Goal: Task Accomplishment & Management: Manage account settings

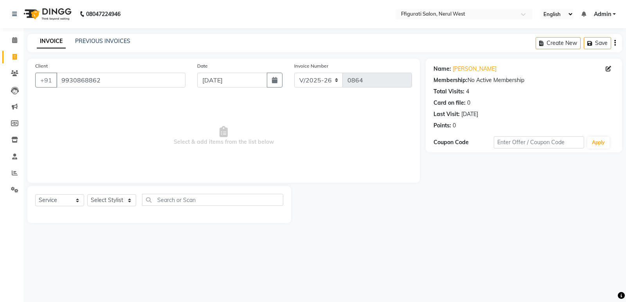
select select "6023"
select select "service"
click at [12, 40] on icon at bounding box center [14, 40] width 5 height 6
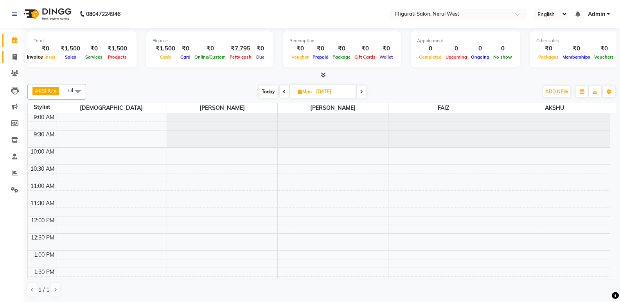
click at [17, 57] on icon at bounding box center [15, 57] width 4 height 6
select select "service"
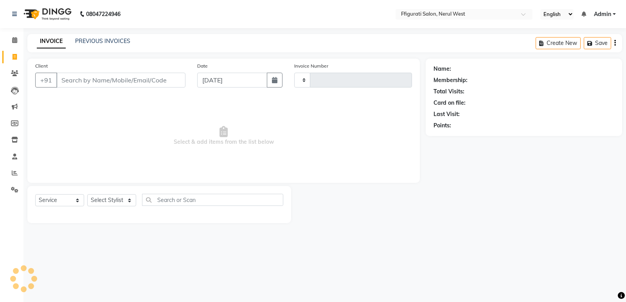
type input "0864"
click at [95, 77] on input "Client" at bounding box center [120, 80] width 129 height 15
select select "6023"
click at [106, 80] on input "wa" at bounding box center [120, 80] width 129 height 15
drag, startPoint x: 93, startPoint y: 80, endPoint x: 57, endPoint y: 79, distance: 36.4
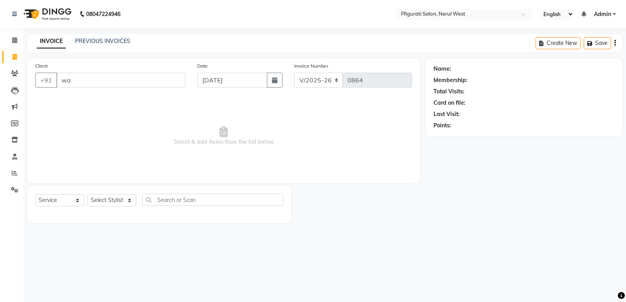
click at [57, 79] on input "wa" at bounding box center [120, 80] width 129 height 15
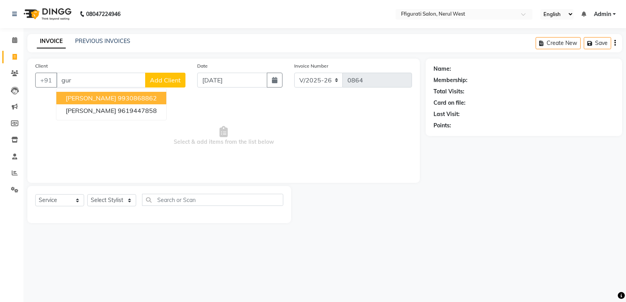
click at [92, 98] on span "[PERSON_NAME]" at bounding box center [91, 98] width 50 height 8
type input "9930868862"
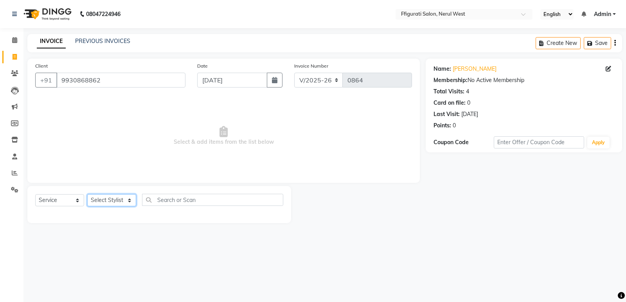
drag, startPoint x: 111, startPoint y: 201, endPoint x: 110, endPoint y: 195, distance: 6.4
click at [111, 201] on select "Select Stylist [PERSON_NAME] [PERSON_NAME] [PERSON_NAME] Priyanka sana Suraiya …" at bounding box center [111, 200] width 49 height 12
select select "43115"
click at [87, 194] on select "Select Stylist [PERSON_NAME] [PERSON_NAME] [PERSON_NAME] Priyanka sana Suraiya …" at bounding box center [111, 200] width 49 height 12
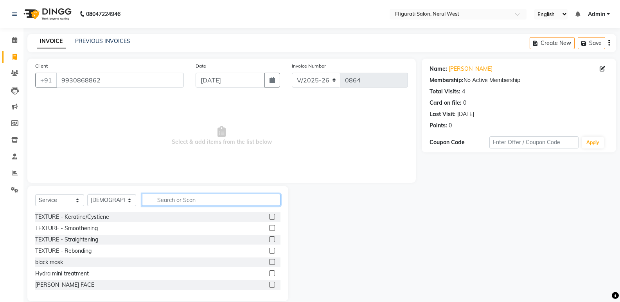
click at [172, 195] on input "text" at bounding box center [211, 200] width 138 height 12
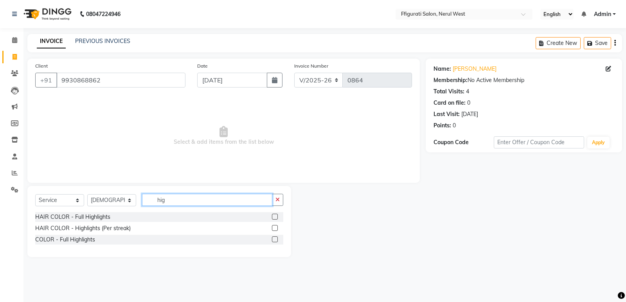
type input "hig"
click at [275, 218] on label at bounding box center [275, 217] width 6 height 6
click at [275, 218] on input "checkbox" at bounding box center [274, 217] width 5 height 5
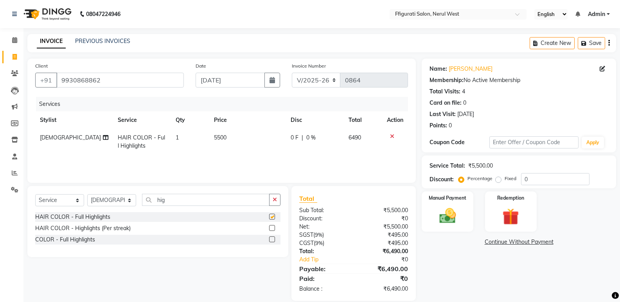
checkbox input "false"
drag, startPoint x: 168, startPoint y: 204, endPoint x: 148, endPoint y: 208, distance: 20.5
click at [148, 208] on div "Select Service Product Membership Package Voucher Prepaid Gift Card Select Styl…" at bounding box center [157, 203] width 245 height 18
type input "globa"
click at [272, 217] on label at bounding box center [272, 217] width 6 height 6
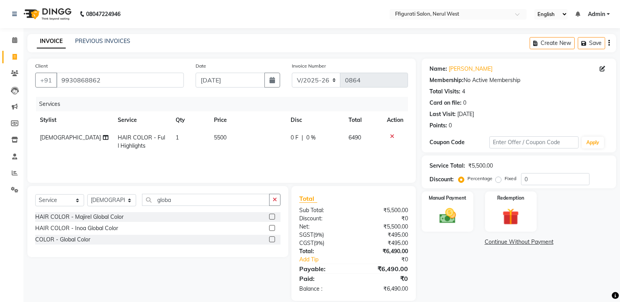
click at [272, 217] on input "checkbox" at bounding box center [271, 217] width 5 height 5
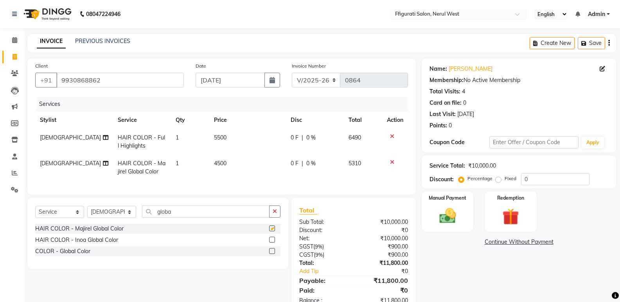
checkbox input "false"
click at [129, 218] on select "Select Stylist [PERSON_NAME] [PERSON_NAME] [PERSON_NAME] Priyanka sana Suraiya …" at bounding box center [111, 212] width 49 height 12
select select "43233"
click at [87, 212] on select "Select Stylist [PERSON_NAME] [PERSON_NAME] [PERSON_NAME] Priyanka sana Suraiya …" at bounding box center [111, 212] width 49 height 12
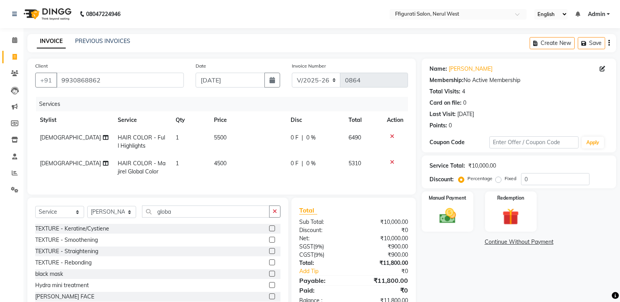
drag, startPoint x: 176, startPoint y: 209, endPoint x: 155, endPoint y: 219, distance: 22.8
click at [155, 219] on div "Select Service Product Membership Package Voucher Prepaid Gift Card Select Styl…" at bounding box center [157, 255] width 261 height 115
drag, startPoint x: 184, startPoint y: 219, endPoint x: 150, endPoint y: 218, distance: 34.4
click at [150, 218] on input "globa" at bounding box center [205, 212] width 127 height 12
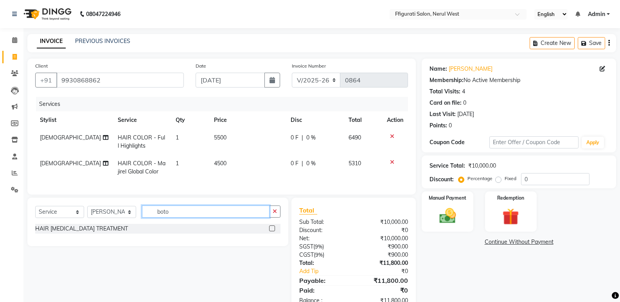
type input "boto"
click at [272, 232] on label at bounding box center [272, 229] width 6 height 6
click at [272, 232] on input "checkbox" at bounding box center [271, 228] width 5 height 5
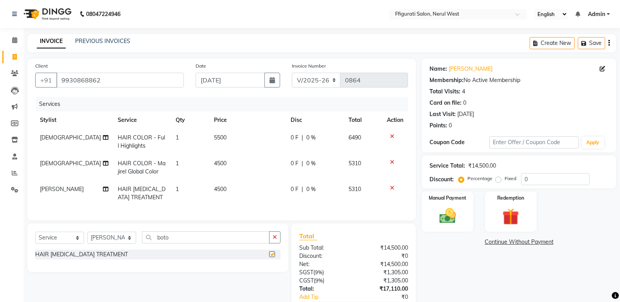
checkbox input "false"
drag, startPoint x: 199, startPoint y: 238, endPoint x: 157, endPoint y: 254, distance: 44.8
click at [157, 250] on div "Select Service Product Membership Package Voucher Prepaid Gift Card Select Styl…" at bounding box center [157, 241] width 245 height 18
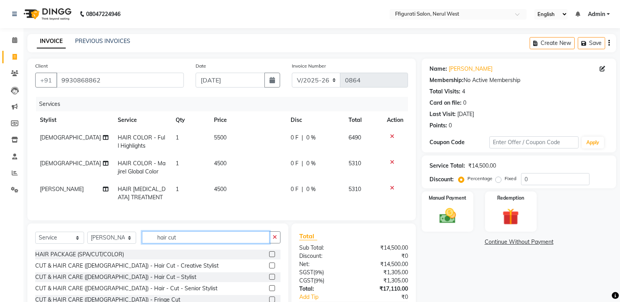
type input "hair cut"
click at [269, 269] on label at bounding box center [272, 266] width 6 height 6
click at [269, 269] on input "checkbox" at bounding box center [271, 266] width 5 height 5
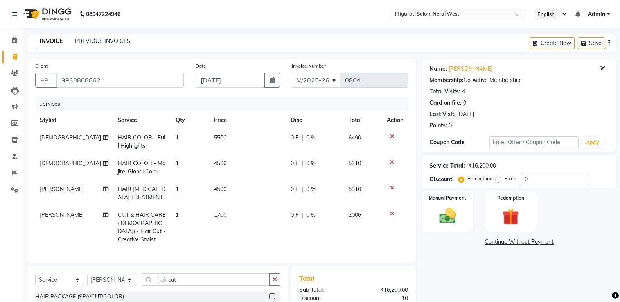
checkbox input "false"
click at [221, 214] on span "1700" at bounding box center [220, 215] width 13 height 7
select select "43233"
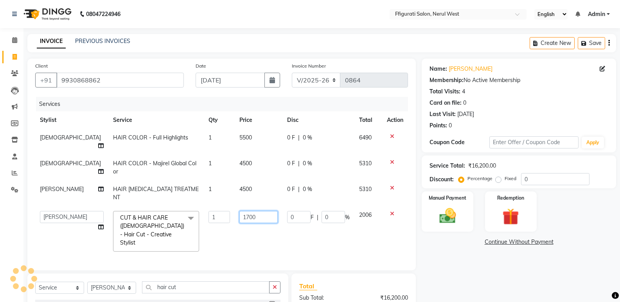
drag, startPoint x: 248, startPoint y: 201, endPoint x: 213, endPoint y: 207, distance: 35.6
click at [213, 207] on tr "[PERSON_NAME] [PERSON_NAME] [PERSON_NAME] Priyanka sana Suraiya Tabbasum CUT & …" at bounding box center [221, 231] width 373 height 50
type input "1500"
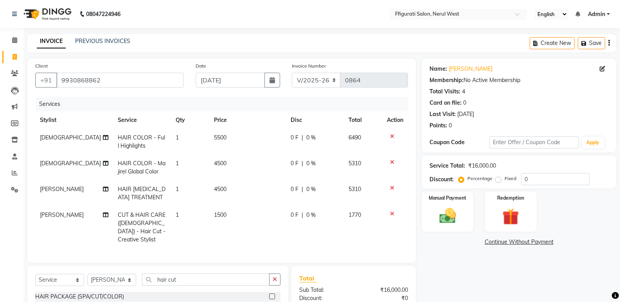
click at [233, 137] on td "5500" at bounding box center [247, 142] width 77 height 26
select select "43115"
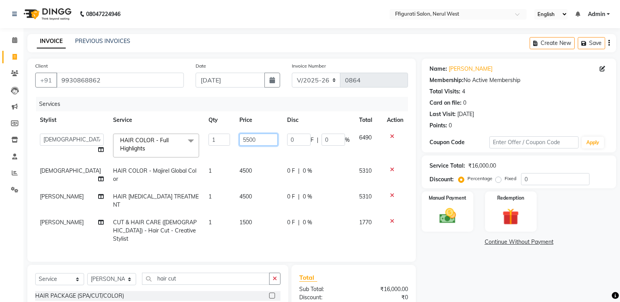
drag, startPoint x: 247, startPoint y: 139, endPoint x: 190, endPoint y: 143, distance: 57.2
click at [190, 143] on tr "[PERSON_NAME] [PERSON_NAME] [PERSON_NAME] Priyanka sana Suraiya Tabbasum HAIR C…" at bounding box center [221, 145] width 373 height 33
type input "6000"
click at [241, 171] on td "4500" at bounding box center [259, 175] width 48 height 26
select select "43115"
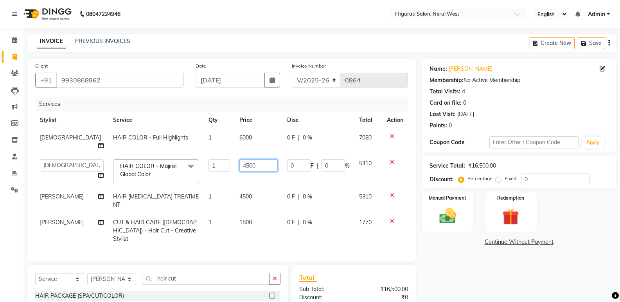
drag, startPoint x: 250, startPoint y: 159, endPoint x: 201, endPoint y: 163, distance: 48.2
click at [201, 163] on tr "[PERSON_NAME] [PERSON_NAME] [PERSON_NAME] Priyanka sana Suraiya Tabbasum HAIR C…" at bounding box center [221, 171] width 373 height 33
type input "6000"
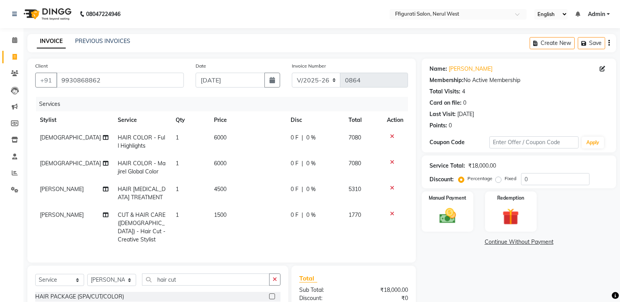
click at [62, 163] on td "[DEMOGRAPHIC_DATA]" at bounding box center [74, 168] width 78 height 26
select select "43115"
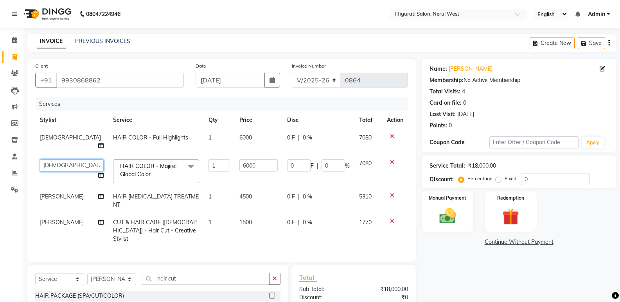
click at [57, 160] on select "[PERSON_NAME] [PERSON_NAME] [PERSON_NAME] Priyanka sana Suraiya Tabbasum" at bounding box center [72, 166] width 64 height 12
select select "43233"
click at [239, 193] on span "4500" at bounding box center [245, 196] width 13 height 7
select select "43233"
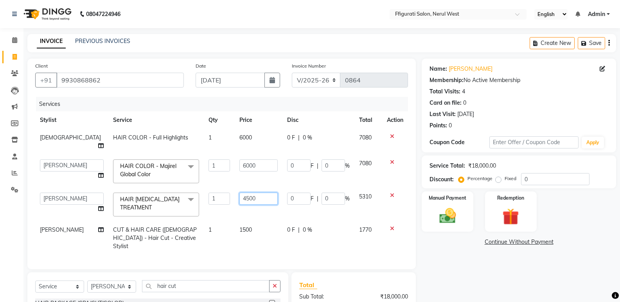
drag, startPoint x: 255, startPoint y: 190, endPoint x: 220, endPoint y: 194, distance: 35.1
click at [235, 194] on td "4500" at bounding box center [259, 204] width 48 height 33
type input "7000"
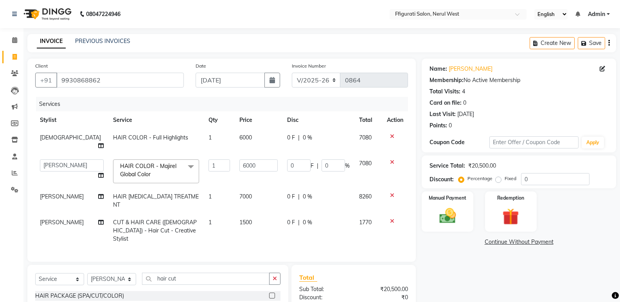
click at [467, 264] on div "Name: [PERSON_NAME] Membership: No Active Membership Total Visits: 4 Card on fi…" at bounding box center [522, 220] width 200 height 322
click at [239, 219] on span "1500" at bounding box center [245, 222] width 13 height 7
select select "43233"
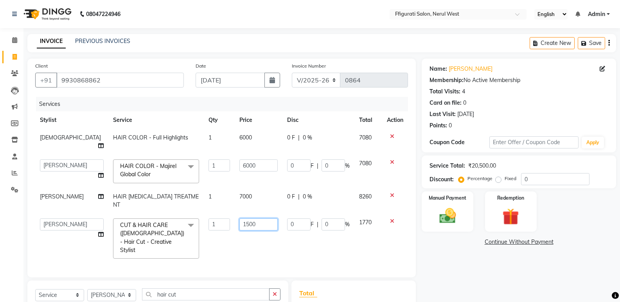
drag, startPoint x: 252, startPoint y: 207, endPoint x: 225, endPoint y: 209, distance: 27.5
click at [239, 219] on input "1500" at bounding box center [258, 225] width 38 height 12
click at [239, 193] on span "7000" at bounding box center [245, 196] width 13 height 7
select select "43233"
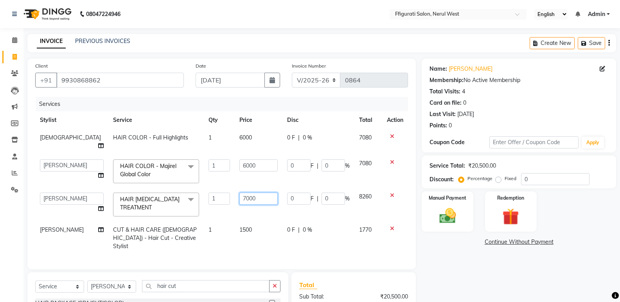
drag, startPoint x: 252, startPoint y: 189, endPoint x: 205, endPoint y: 194, distance: 47.6
click at [205, 194] on tr "[PERSON_NAME] [PERSON_NAME] [PERSON_NAME] Priyanka sana Suraiya Tabbasum HAIR […" at bounding box center [221, 204] width 373 height 33
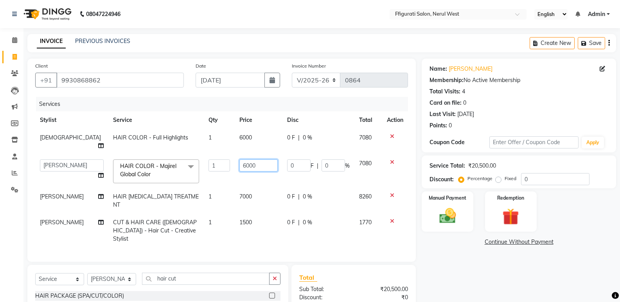
click at [244, 160] on input "6000" at bounding box center [258, 166] width 38 height 12
drag, startPoint x: 250, startPoint y: 159, endPoint x: 199, endPoint y: 166, distance: 51.8
click at [199, 166] on tr "[PERSON_NAME] [PERSON_NAME] [PERSON_NAME] Priyanka sana Suraiya Tabbasum HAIR C…" at bounding box center [221, 171] width 373 height 33
type input "5500"
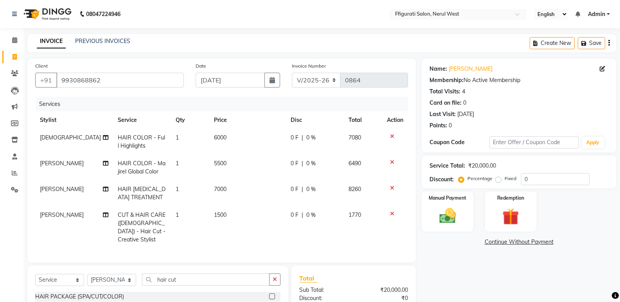
click at [501, 282] on div "Name: [PERSON_NAME] Membership: No Active Membership Total Visits: 4 Card on fi…" at bounding box center [522, 220] width 200 height 323
click at [493, 178] on div "Percentage Fixed" at bounding box center [490, 179] width 61 height 10
click at [505, 178] on label "Fixed" at bounding box center [511, 178] width 12 height 7
click at [497, 178] on input "Fixed" at bounding box center [499, 178] width 5 height 5
radio input "true"
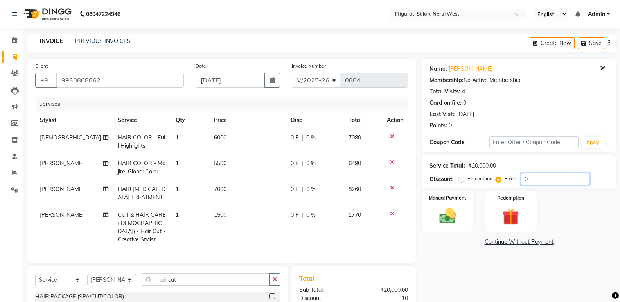
drag, startPoint x: 528, startPoint y: 177, endPoint x: 492, endPoint y: 177, distance: 36.0
click at [499, 179] on div "Percentage Fixed 0" at bounding box center [524, 179] width 129 height 12
type input "3600"
click at [454, 223] on img at bounding box center [447, 216] width 28 height 20
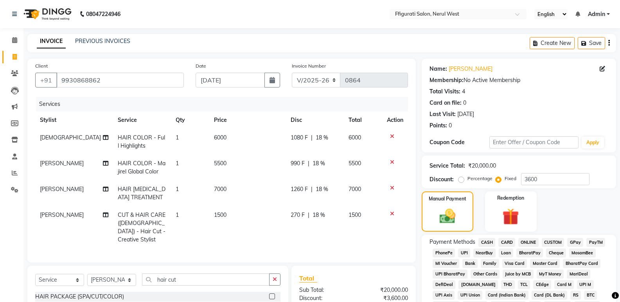
scroll to position [117, 0]
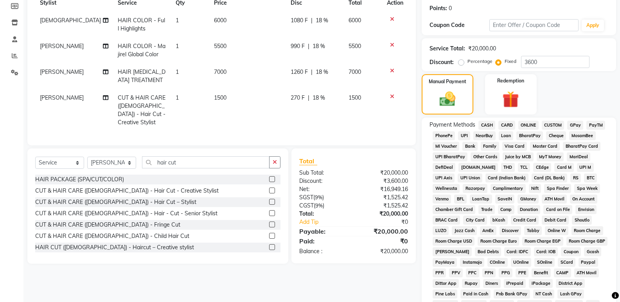
click at [574, 125] on span "GPay" at bounding box center [575, 125] width 16 height 9
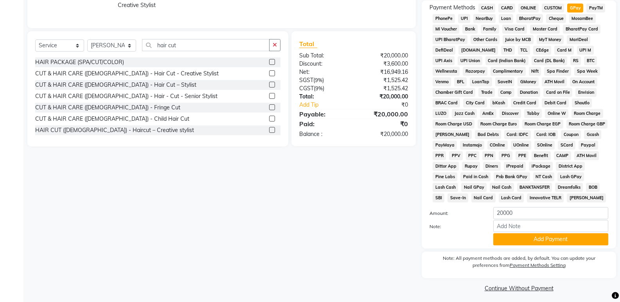
scroll to position [156, 0]
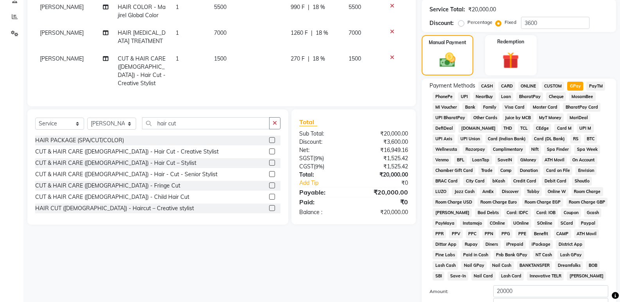
click at [506, 84] on span "CARD" at bounding box center [506, 86] width 17 height 9
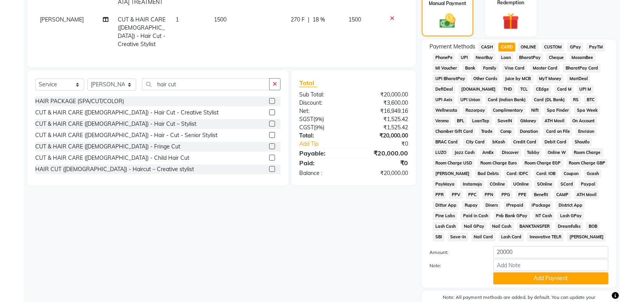
scroll to position [239, 0]
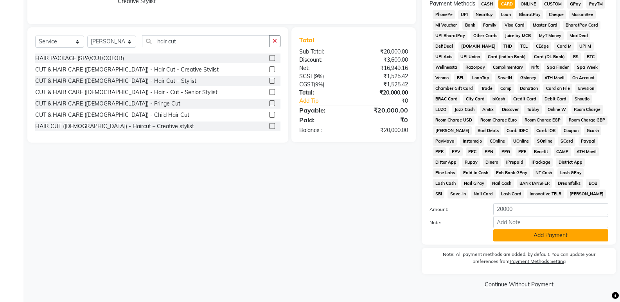
click at [535, 238] on button "Add Payment" at bounding box center [550, 236] width 115 height 12
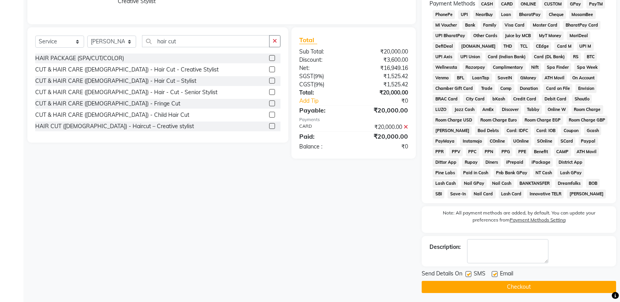
click at [471, 273] on label at bounding box center [468, 274] width 6 height 6
click at [470, 273] on input "checkbox" at bounding box center [467, 274] width 5 height 5
checkbox input "false"
click at [470, 284] on button "Checkout" at bounding box center [519, 287] width 194 height 12
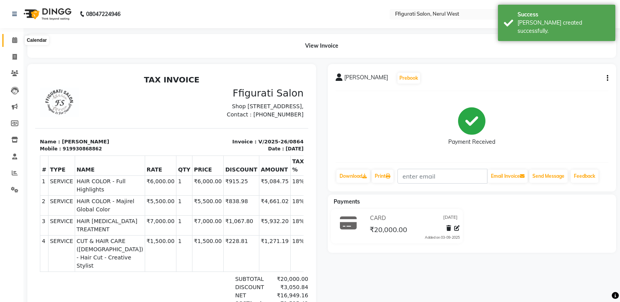
click at [14, 43] on span at bounding box center [15, 40] width 14 height 9
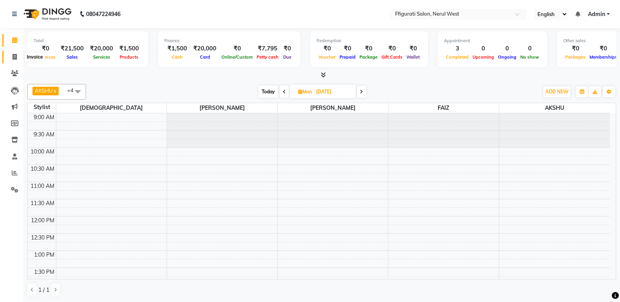
click at [16, 60] on span at bounding box center [15, 57] width 14 height 9
select select "service"
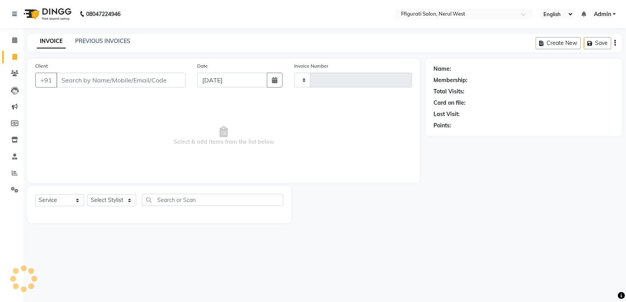
click at [97, 79] on input "Client" at bounding box center [120, 80] width 129 height 15
type input "0865"
select select "6023"
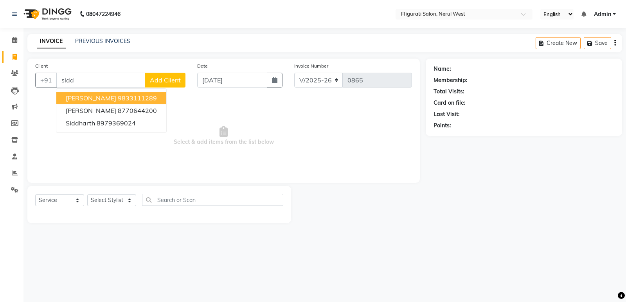
click at [118, 99] on ngb-highlight "9833111289" at bounding box center [137, 98] width 39 height 8
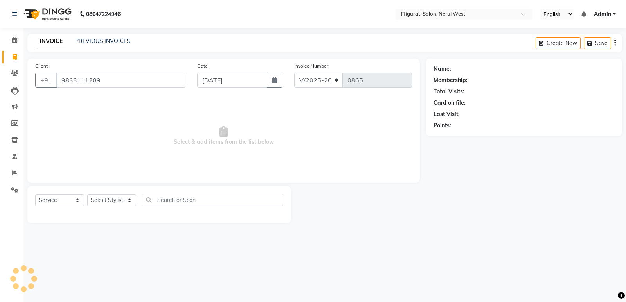
type input "9833111289"
click at [101, 205] on select "Select Stylist [PERSON_NAME] [PERSON_NAME] [PERSON_NAME] Priyanka sana Suraiya …" at bounding box center [111, 200] width 49 height 12
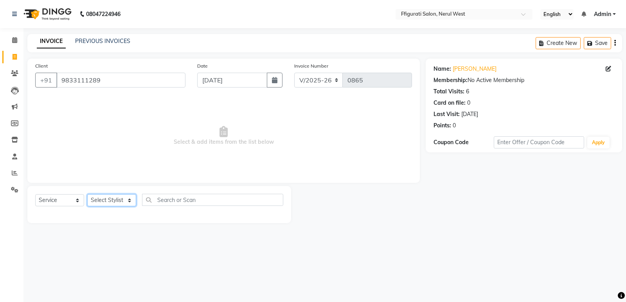
select select "43233"
click at [87, 194] on select "Select Stylist [PERSON_NAME] [PERSON_NAME] [PERSON_NAME] Priyanka sana Suraiya …" at bounding box center [111, 200] width 49 height 12
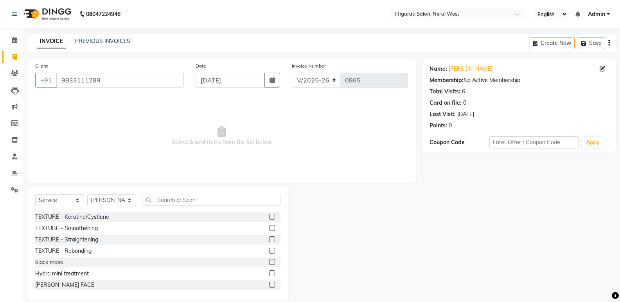
click at [167, 192] on div "Select Service Product Membership Package Voucher Prepaid Gift Card Select Styl…" at bounding box center [157, 243] width 261 height 115
click at [168, 198] on input "text" at bounding box center [211, 200] width 138 height 12
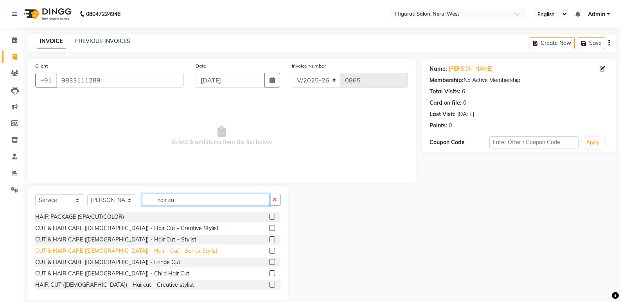
scroll to position [11, 0]
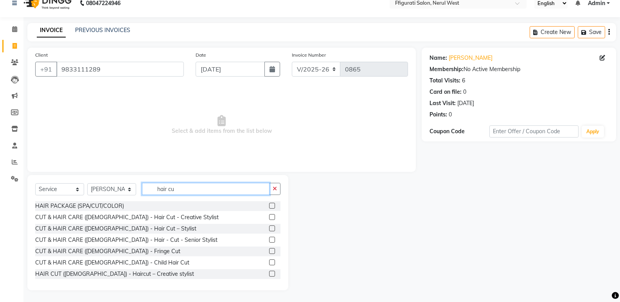
type input "hair cu"
click at [269, 217] on label at bounding box center [272, 217] width 6 height 6
click at [269, 217] on input "checkbox" at bounding box center [271, 217] width 5 height 5
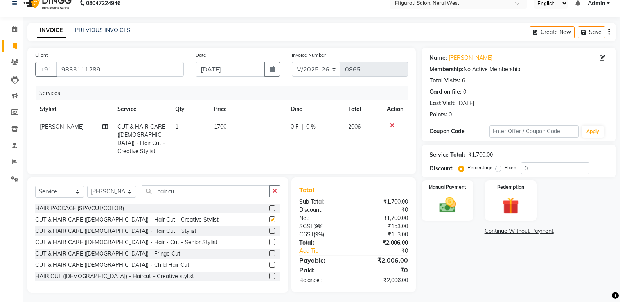
checkbox input "false"
click at [228, 130] on td "1700" at bounding box center [247, 139] width 77 height 42
select select "43233"
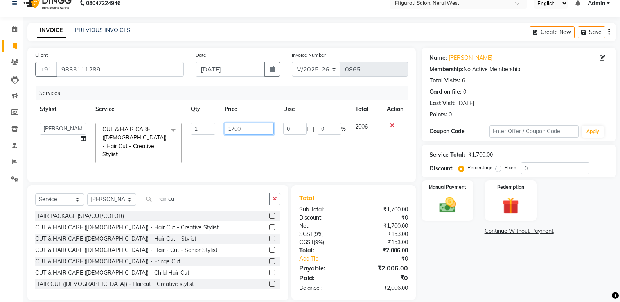
drag, startPoint x: 241, startPoint y: 126, endPoint x: 219, endPoint y: 130, distance: 21.9
click at [220, 130] on td "1700" at bounding box center [249, 143] width 58 height 50
type input "1500"
click at [479, 252] on div "Name: [PERSON_NAME] Membership: No Active Membership Total Visits: 6 Card on fi…" at bounding box center [522, 174] width 200 height 253
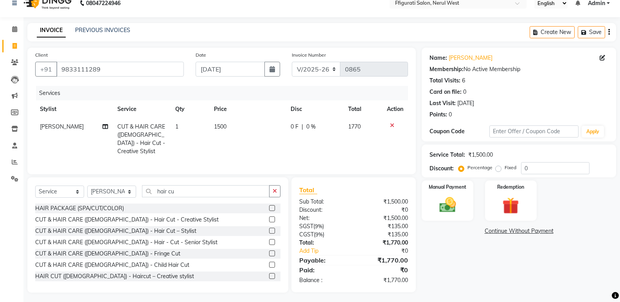
click at [505, 170] on label "Fixed" at bounding box center [511, 167] width 12 height 7
click at [499, 170] on input "Fixed" at bounding box center [499, 167] width 5 height 5
radio input "true"
click at [524, 166] on input "0" at bounding box center [555, 168] width 68 height 12
drag, startPoint x: 512, startPoint y: 171, endPoint x: 505, endPoint y: 172, distance: 7.5
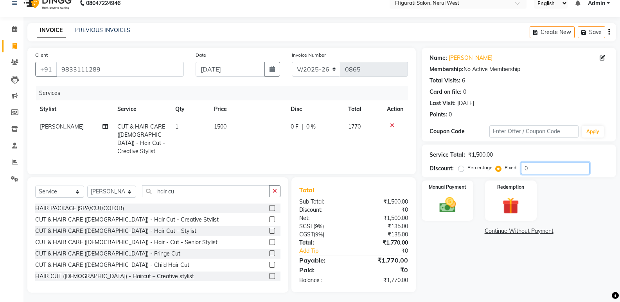
click at [505, 172] on div "Percentage Fixed 0" at bounding box center [524, 168] width 129 height 12
type input "270"
drag, startPoint x: 440, startPoint y: 192, endPoint x: 444, endPoint y: 191, distance: 4.4
click at [443, 191] on div "Manual Payment" at bounding box center [448, 201] width 54 height 42
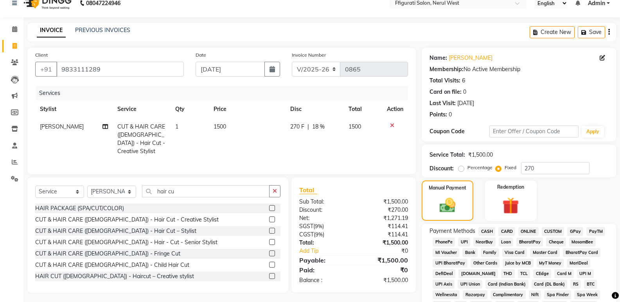
click at [576, 230] on span "GPay" at bounding box center [575, 231] width 16 height 9
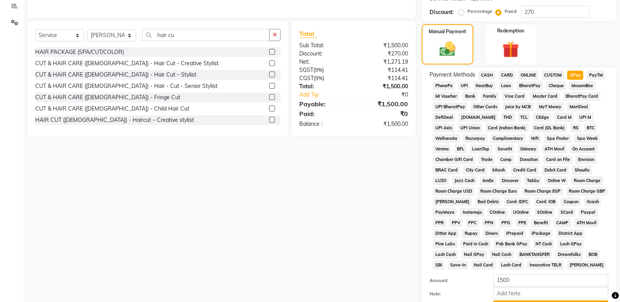
scroll to position [239, 0]
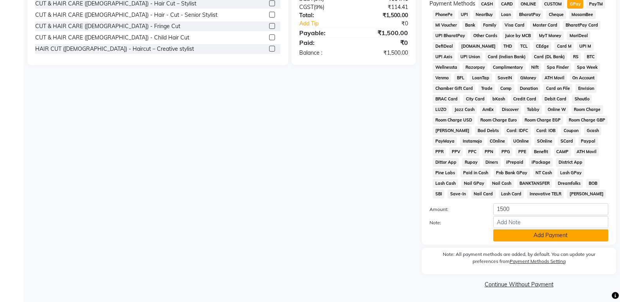
click at [552, 241] on button "Add Payment" at bounding box center [550, 236] width 115 height 12
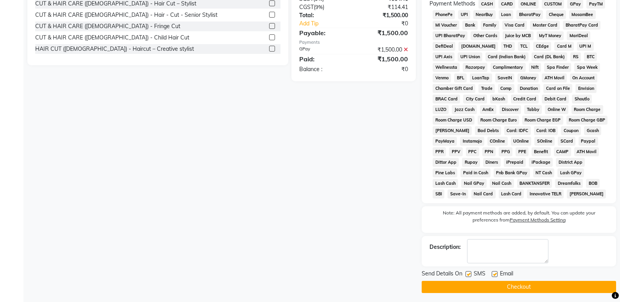
click at [470, 274] on label at bounding box center [468, 274] width 6 height 6
click at [470, 274] on input "checkbox" at bounding box center [467, 274] width 5 height 5
checkbox input "false"
click at [469, 281] on button "Checkout" at bounding box center [519, 287] width 194 height 12
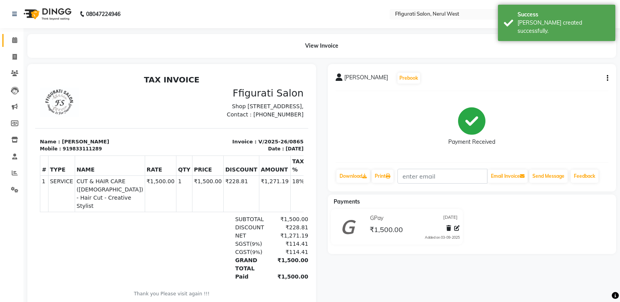
click at [10, 36] on link "Calendar" at bounding box center [11, 40] width 19 height 13
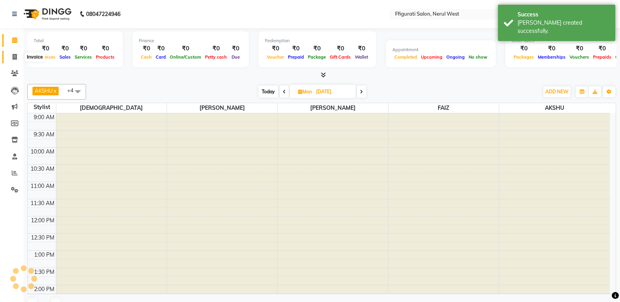
click at [13, 55] on icon at bounding box center [15, 57] width 4 height 6
select select "service"
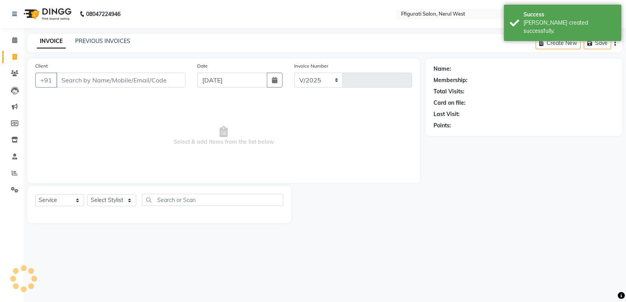
select select "6023"
type input "0866"
click at [18, 39] on span at bounding box center [15, 40] width 14 height 9
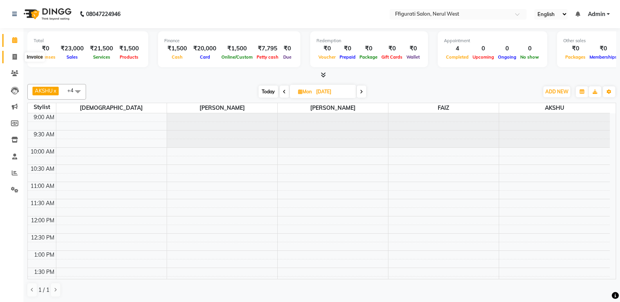
click at [14, 56] on icon at bounding box center [15, 57] width 4 height 6
select select "service"
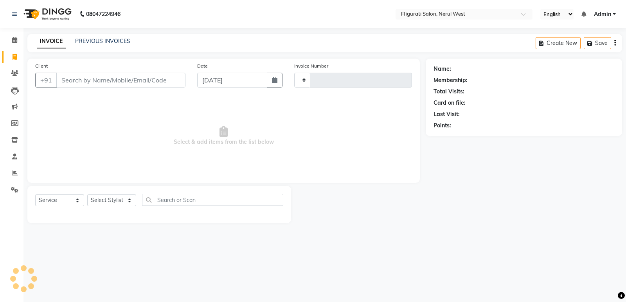
click at [93, 81] on input "Client" at bounding box center [120, 80] width 129 height 15
type input "0866"
select select "6023"
click at [105, 83] on input "Client" at bounding box center [120, 80] width 129 height 15
type input "9930941801"
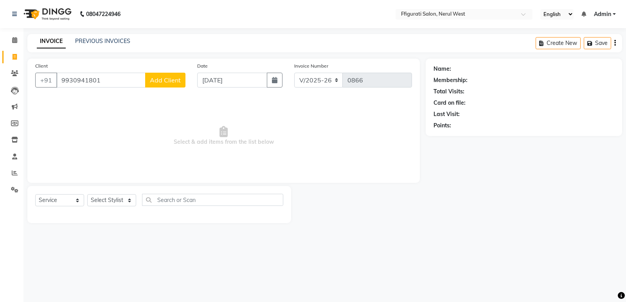
click at [158, 77] on span "Add Client" at bounding box center [165, 80] width 31 height 8
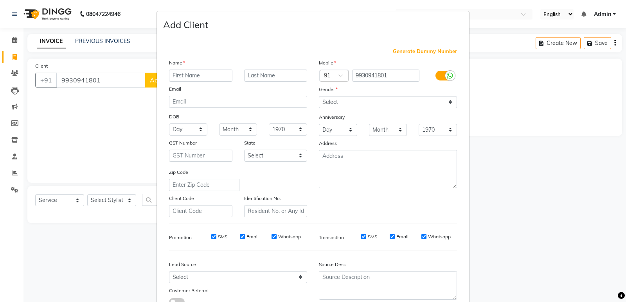
click at [190, 77] on input "text" at bounding box center [200, 76] width 63 height 12
type input "rohan"
type input "w"
click at [347, 105] on select "Select [DEMOGRAPHIC_DATA] [DEMOGRAPHIC_DATA] Other Prefer Not To Say" at bounding box center [388, 102] width 138 height 12
select select "[DEMOGRAPHIC_DATA]"
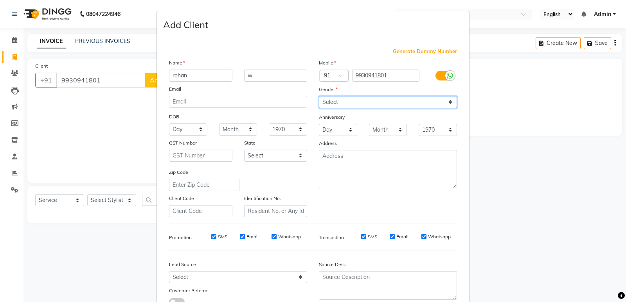
click at [319, 96] on select "Select [DEMOGRAPHIC_DATA] [DEMOGRAPHIC_DATA] Other Prefer Not To Say" at bounding box center [388, 102] width 138 height 12
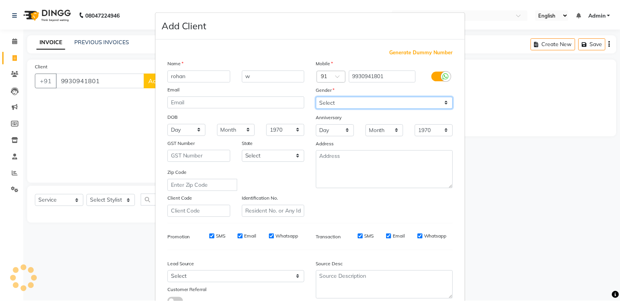
scroll to position [59, 0]
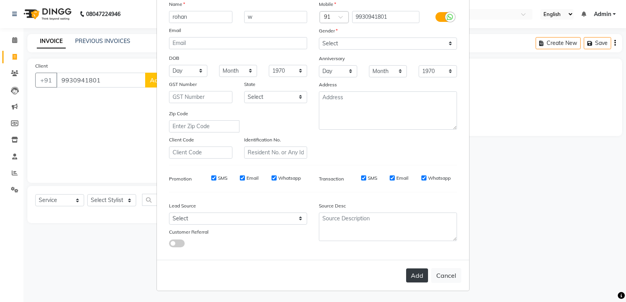
click at [414, 274] on button "Add" at bounding box center [417, 276] width 22 height 14
select select
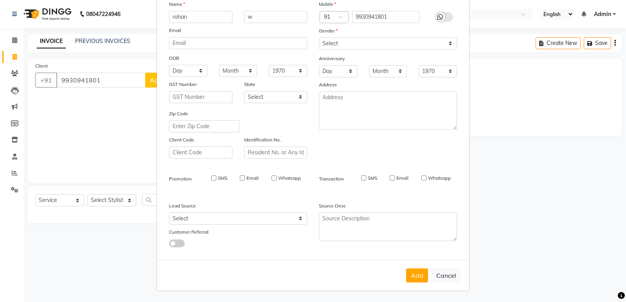
select select
checkbox input "false"
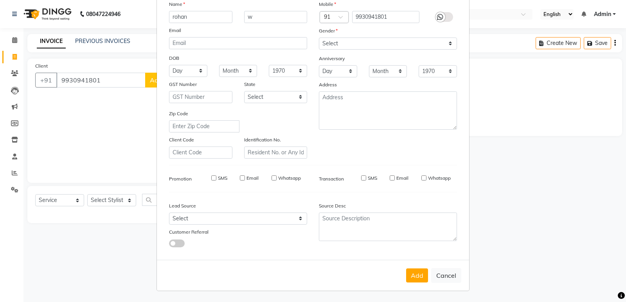
checkbox input "false"
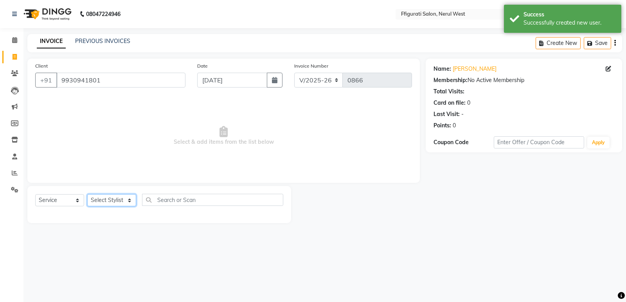
drag, startPoint x: 119, startPoint y: 201, endPoint x: 115, endPoint y: 195, distance: 7.2
click at [119, 201] on select "Select Stylist [PERSON_NAME] [PERSON_NAME] [PERSON_NAME] Priyanka sana Suraiya …" at bounding box center [111, 200] width 49 height 12
select select "59371"
click at [87, 194] on select "Select Stylist [PERSON_NAME] [PERSON_NAME] [PERSON_NAME] Priyanka sana Suraiya …" at bounding box center [111, 200] width 49 height 12
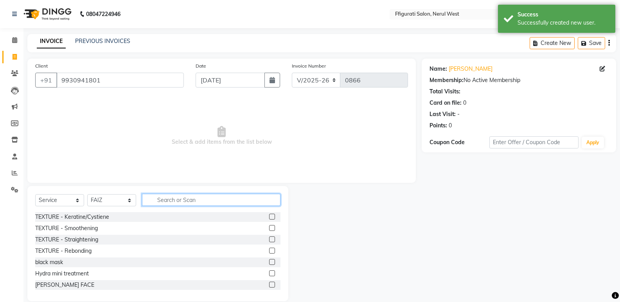
click at [175, 198] on input "text" at bounding box center [211, 200] width 138 height 12
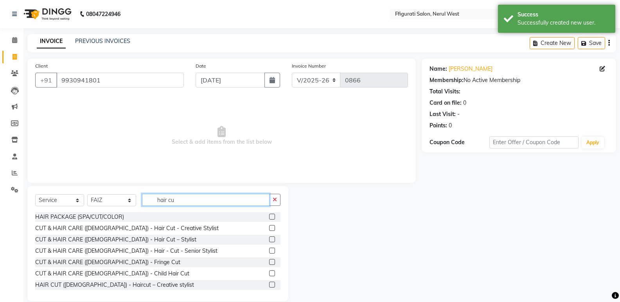
type input "hair cu"
click at [269, 284] on label at bounding box center [272, 285] width 6 height 6
click at [269, 284] on input "checkbox" at bounding box center [271, 285] width 5 height 5
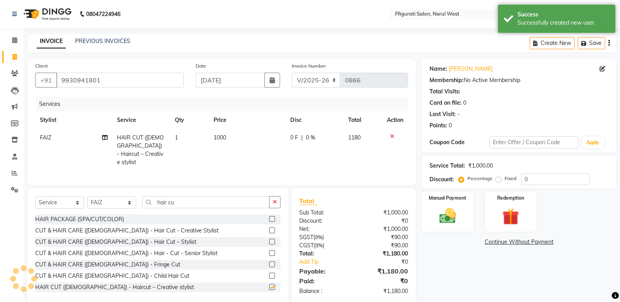
checkbox input "false"
click at [226, 135] on span "1000" at bounding box center [220, 137] width 13 height 7
select select "59371"
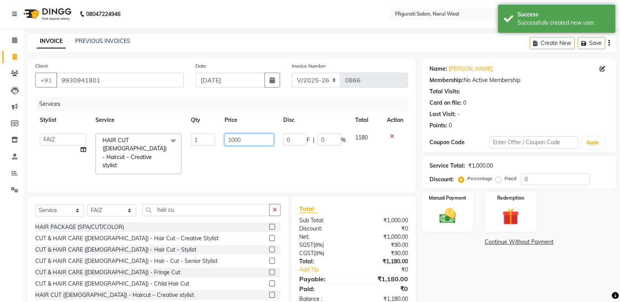
drag, startPoint x: 192, startPoint y: 141, endPoint x: 171, endPoint y: 142, distance: 21.2
click at [171, 142] on tr "[PERSON_NAME] [PERSON_NAME] [PERSON_NAME] Priyanka sana Suraiya Tabbasum HAIR C…" at bounding box center [221, 154] width 373 height 50
type input "500"
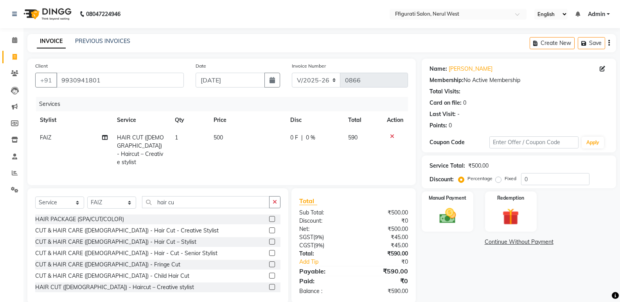
click at [393, 137] on icon at bounding box center [392, 136] width 4 height 5
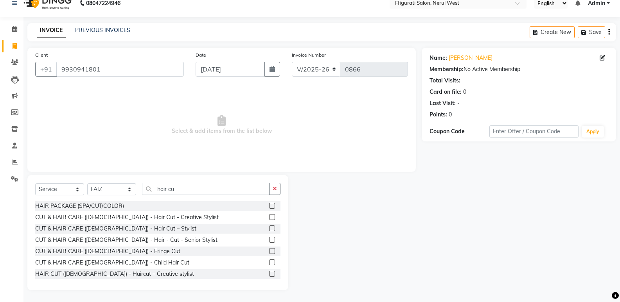
scroll to position [35, 0]
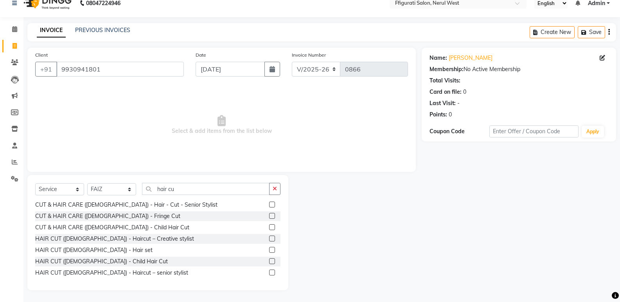
click at [269, 271] on label at bounding box center [272, 273] width 6 height 6
click at [269, 271] on input "checkbox" at bounding box center [271, 273] width 5 height 5
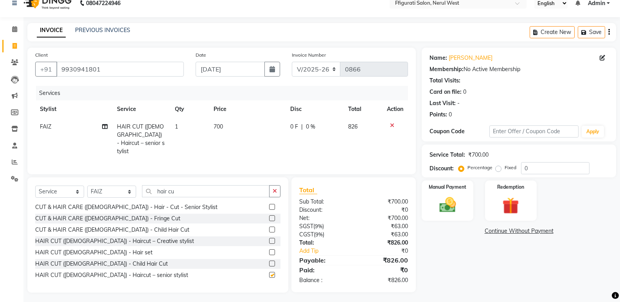
checkbox input "false"
click at [223, 131] on td "700" at bounding box center [247, 139] width 77 height 42
select select "59371"
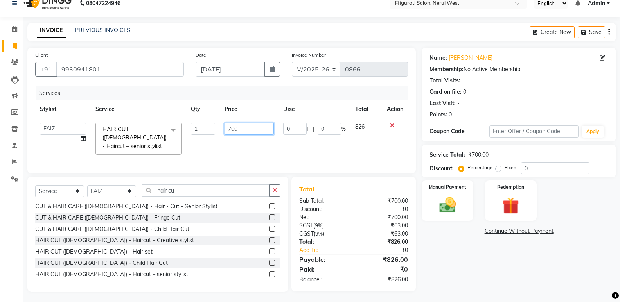
drag, startPoint x: 241, startPoint y: 128, endPoint x: 222, endPoint y: 135, distance: 20.5
click at [222, 135] on td "700" at bounding box center [249, 138] width 58 height 41
type input "500"
click at [505, 169] on label "Fixed" at bounding box center [511, 167] width 12 height 7
click at [497, 169] on input "Fixed" at bounding box center [499, 167] width 5 height 5
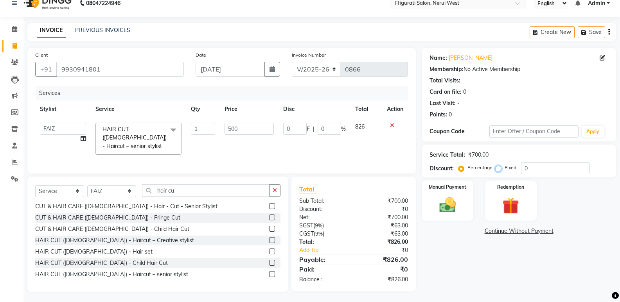
radio input "true"
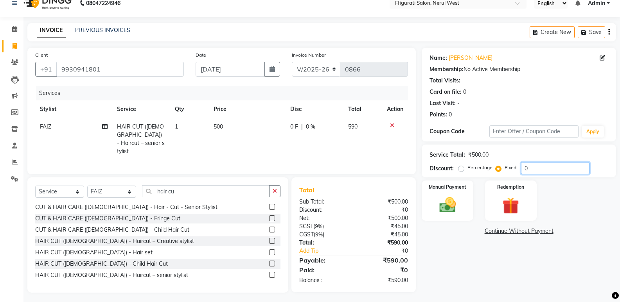
click at [570, 172] on input "0" at bounding box center [555, 168] width 68 height 12
drag, startPoint x: 557, startPoint y: 169, endPoint x: 512, endPoint y: 180, distance: 45.9
click at [514, 179] on div "Name: [PERSON_NAME] Membership: No Active Membership Total Visits: Card on file…" at bounding box center [522, 170] width 200 height 245
click at [458, 198] on img at bounding box center [447, 205] width 28 height 20
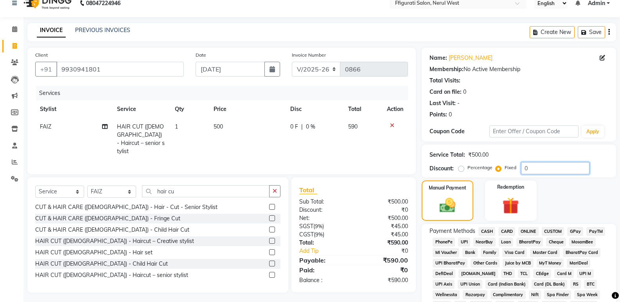
click at [529, 169] on input "0" at bounding box center [555, 168] width 68 height 12
drag, startPoint x: 535, startPoint y: 169, endPoint x: 505, endPoint y: 172, distance: 29.5
click at [505, 172] on div "Percentage Fixed 0" at bounding box center [524, 168] width 129 height 12
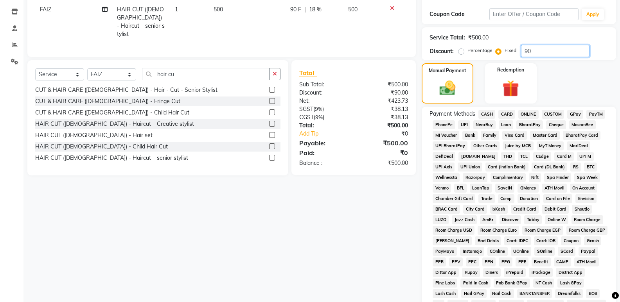
type input "90"
click at [575, 112] on span "GPay" at bounding box center [575, 114] width 16 height 9
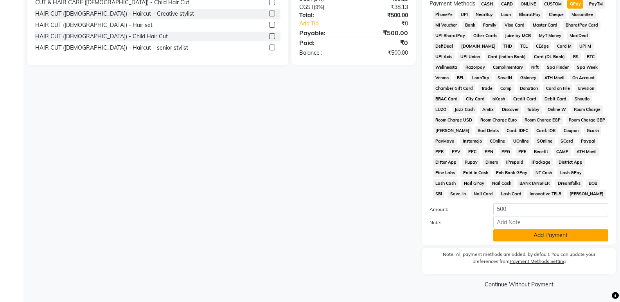
click at [556, 235] on button "Add Payment" at bounding box center [550, 236] width 115 height 12
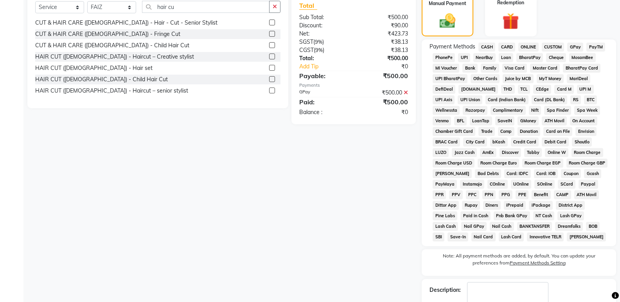
scroll to position [39, 0]
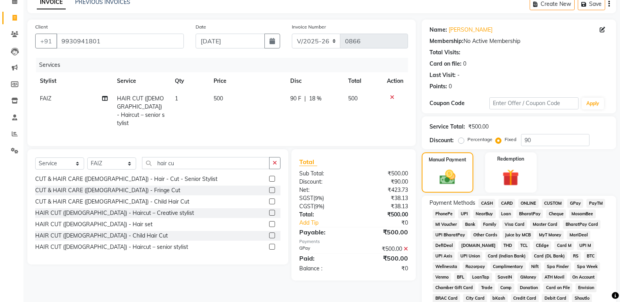
click at [409, 246] on div "₹500.00" at bounding box center [384, 249] width 60 height 8
click at [406, 247] on icon at bounding box center [406, 248] width 4 height 5
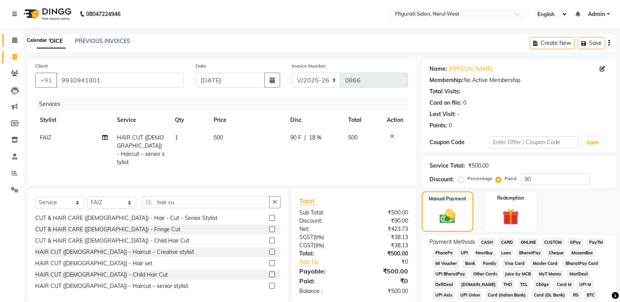
click at [14, 41] on icon at bounding box center [14, 40] width 5 height 6
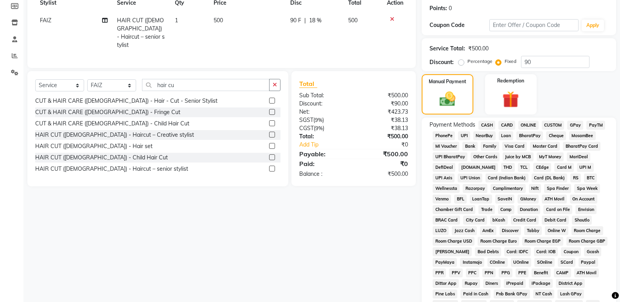
click at [579, 121] on span "GPay" at bounding box center [575, 125] width 16 height 9
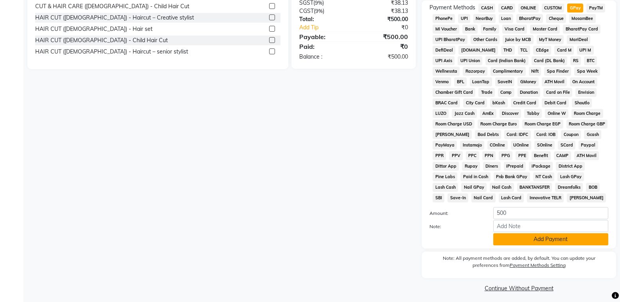
click at [559, 242] on button "Add Payment" at bounding box center [550, 239] width 115 height 12
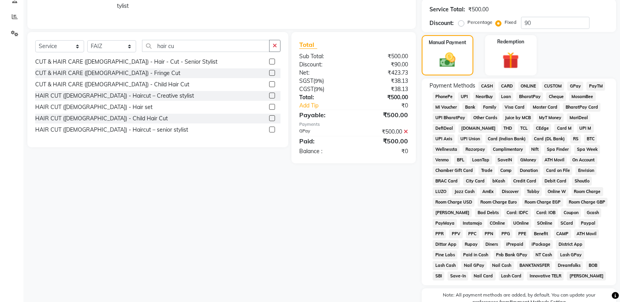
scroll to position [241, 0]
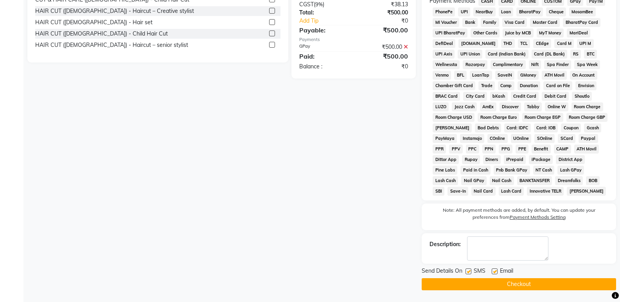
click at [469, 271] on label at bounding box center [468, 272] width 6 height 6
click at [469, 271] on input "checkbox" at bounding box center [467, 271] width 5 height 5
checkbox input "false"
click at [466, 282] on button "Checkout" at bounding box center [519, 284] width 194 height 12
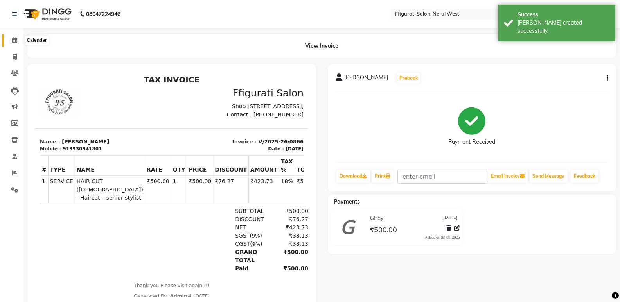
click at [17, 40] on icon at bounding box center [14, 40] width 5 height 6
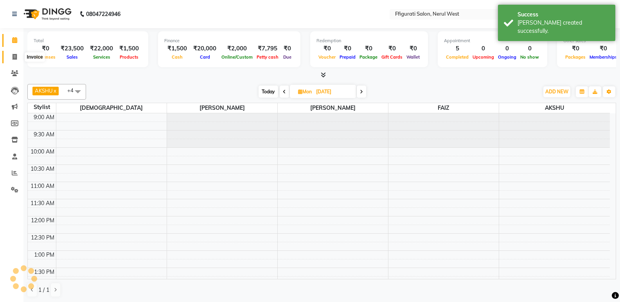
click at [10, 55] on span at bounding box center [15, 57] width 14 height 9
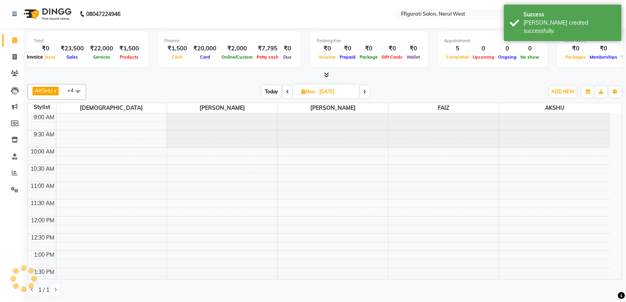
select select "6023"
select select "service"
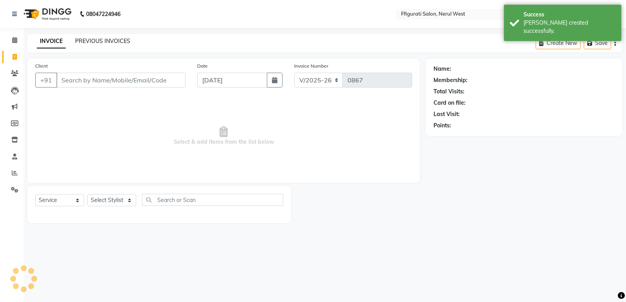
click at [112, 41] on link "PREVIOUS INVOICES" at bounding box center [102, 41] width 55 height 7
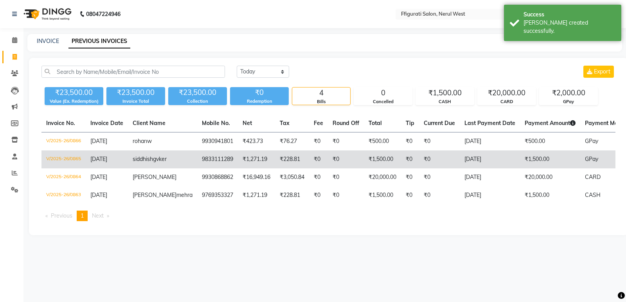
click at [65, 156] on td "V/2025-26/0865" at bounding box center [63, 160] width 44 height 18
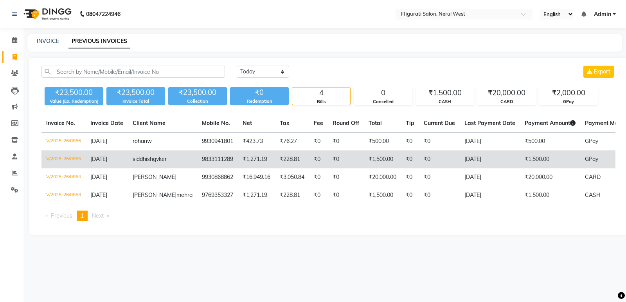
click at [68, 159] on td "V/2025-26/0865" at bounding box center [63, 160] width 44 height 18
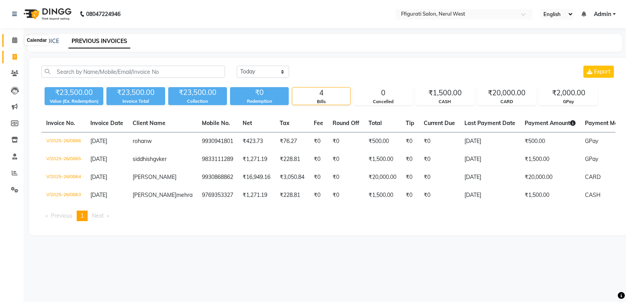
click at [15, 40] on icon at bounding box center [14, 40] width 5 height 6
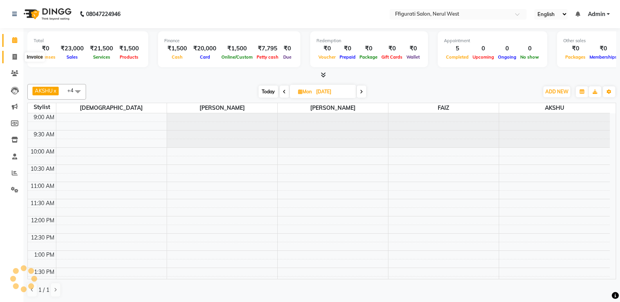
click at [15, 56] on icon at bounding box center [15, 57] width 4 height 6
select select "service"
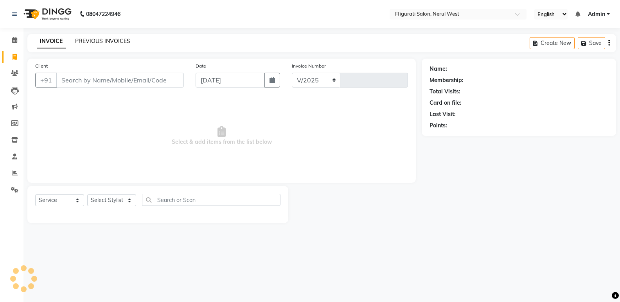
select select "6023"
type input "0867"
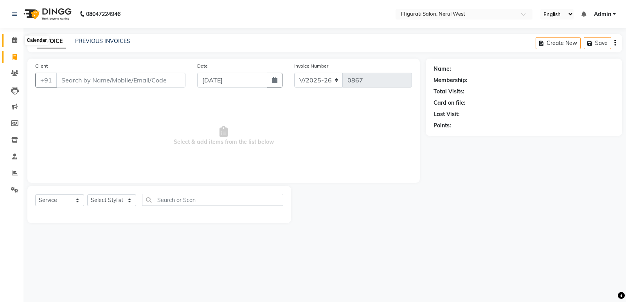
click at [14, 41] on icon at bounding box center [14, 40] width 5 height 6
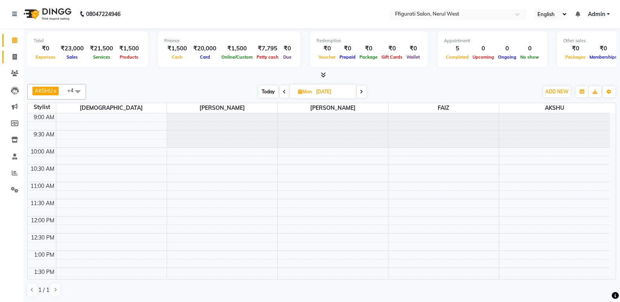
click at [14, 53] on span at bounding box center [15, 57] width 14 height 9
select select "service"
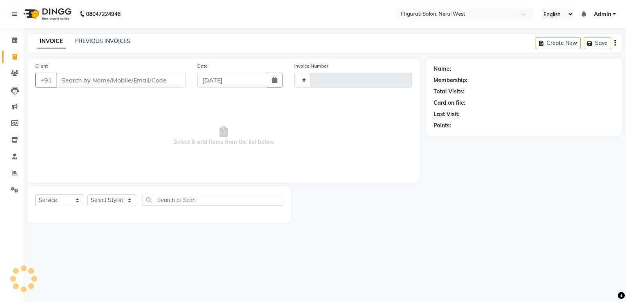
type input "0867"
select select "6023"
click at [101, 40] on link "PREVIOUS INVOICES" at bounding box center [102, 41] width 55 height 7
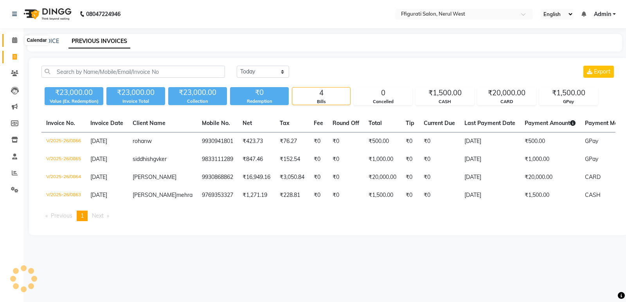
click at [14, 41] on icon at bounding box center [14, 40] width 5 height 6
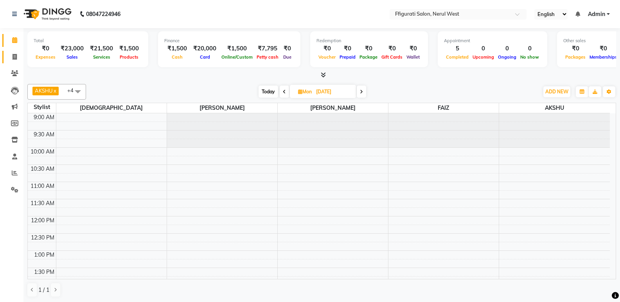
click at [14, 56] on icon at bounding box center [15, 57] width 4 height 6
select select "service"
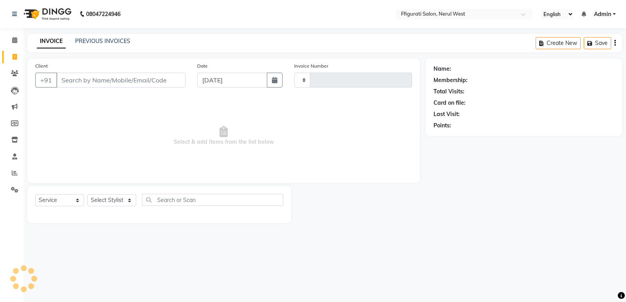
click at [76, 77] on input "Client" at bounding box center [120, 80] width 129 height 15
type input "0867"
select select "6023"
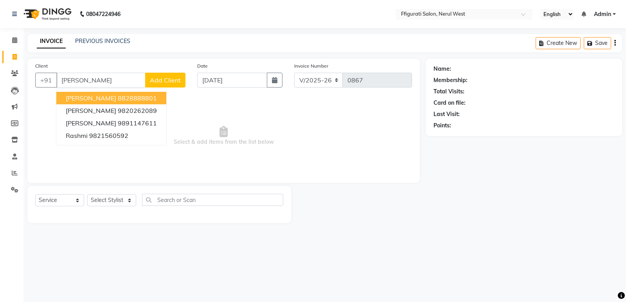
click at [115, 104] on button "[PERSON_NAME] 8828888801" at bounding box center [111, 98] width 110 height 13
type input "8828888801"
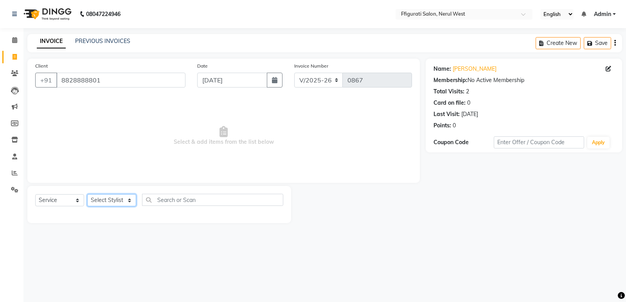
click at [110, 201] on select "Select Stylist [PERSON_NAME] [PERSON_NAME] [PERSON_NAME] Priyanka sana Suraiya …" at bounding box center [111, 200] width 49 height 12
select select "43233"
click at [87, 194] on select "Select Stylist [PERSON_NAME] [PERSON_NAME] [PERSON_NAME] Priyanka sana Suraiya …" at bounding box center [111, 200] width 49 height 12
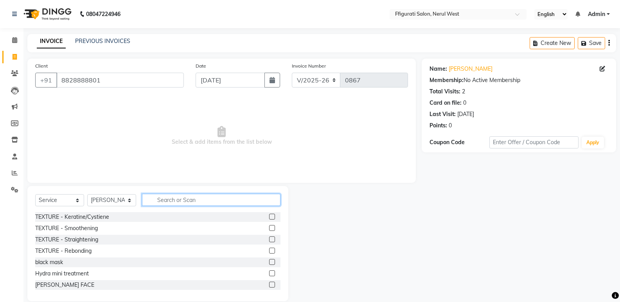
click at [163, 199] on input "text" at bounding box center [211, 200] width 138 height 12
click at [165, 199] on input "text" at bounding box center [211, 200] width 138 height 12
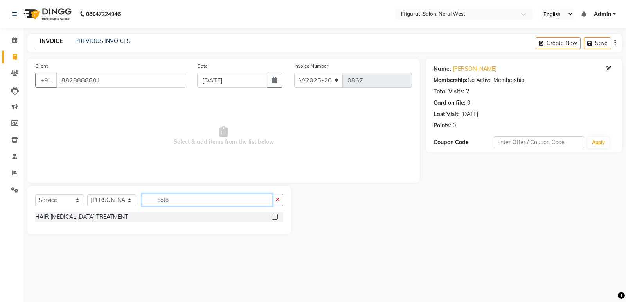
type input "boto"
click at [273, 216] on label at bounding box center [275, 217] width 6 height 6
click at [273, 216] on input "checkbox" at bounding box center [274, 217] width 5 height 5
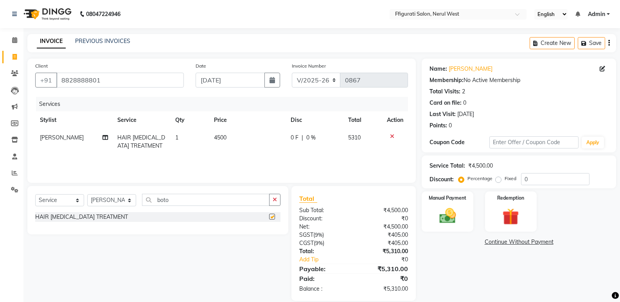
checkbox input "false"
click at [447, 209] on img at bounding box center [447, 216] width 28 height 20
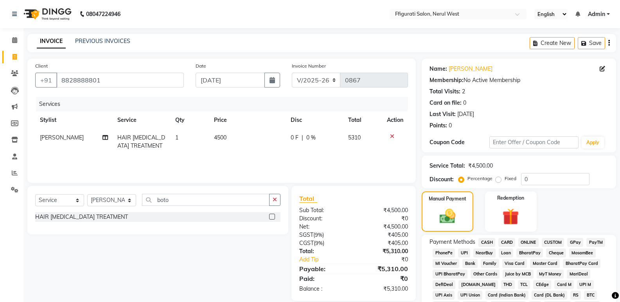
click at [573, 242] on span "GPay" at bounding box center [575, 242] width 16 height 9
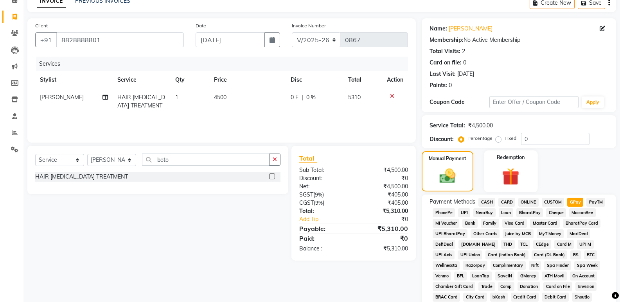
scroll to position [39, 0]
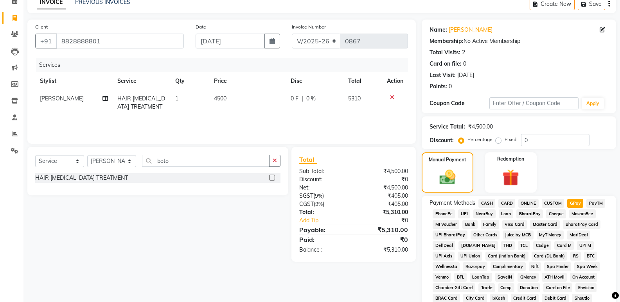
click at [505, 139] on label "Fixed" at bounding box center [511, 139] width 12 height 7
click at [500, 139] on input "Fixed" at bounding box center [499, 139] width 5 height 5
radio input "true"
click at [534, 140] on input "0" at bounding box center [555, 140] width 68 height 12
drag, startPoint x: 501, startPoint y: 142, endPoint x: 496, endPoint y: 145, distance: 6.0
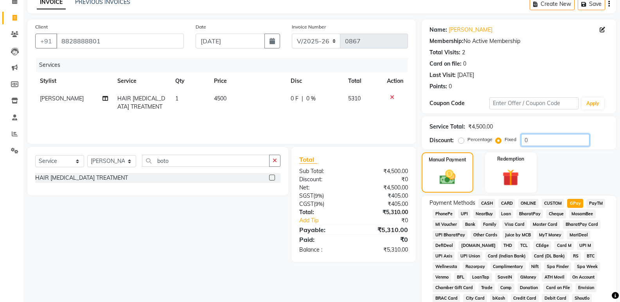
click at [496, 145] on div "Percentage Fixed 0" at bounding box center [524, 140] width 129 height 12
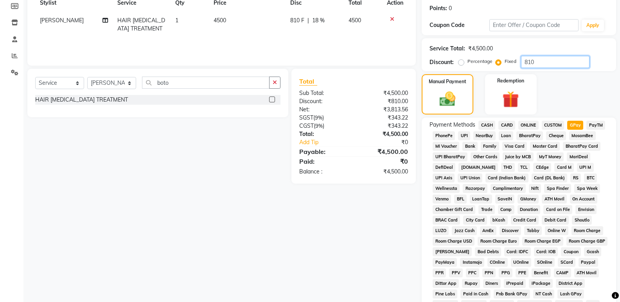
type input "810"
click at [576, 124] on span "GPay" at bounding box center [575, 125] width 16 height 9
type input "4500"
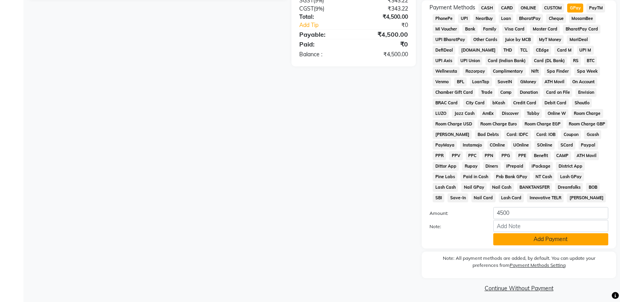
click at [560, 238] on button "Add Payment" at bounding box center [550, 239] width 115 height 12
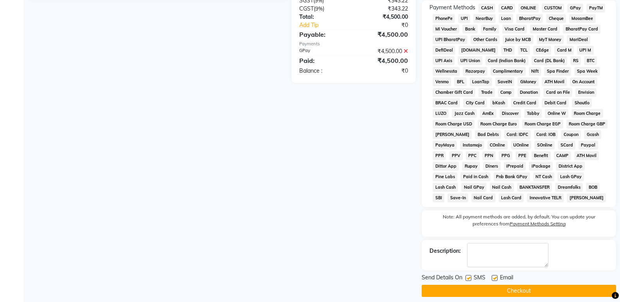
scroll to position [241, 0]
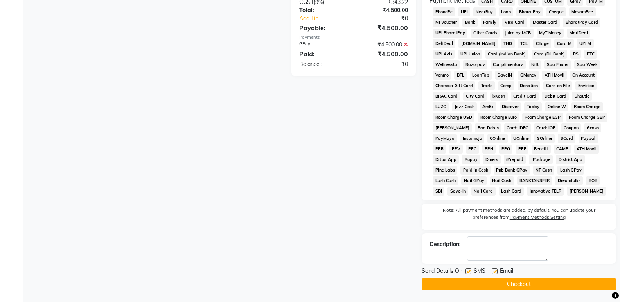
click at [470, 271] on label at bounding box center [468, 272] width 6 height 6
click at [470, 271] on input "checkbox" at bounding box center [467, 271] width 5 height 5
checkbox input "false"
click at [524, 286] on button "Checkout" at bounding box center [519, 284] width 194 height 12
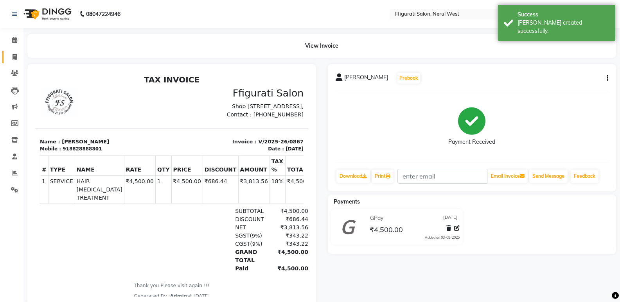
drag, startPoint x: 16, startPoint y: 58, endPoint x: 21, endPoint y: 58, distance: 4.7
click at [16, 58] on icon at bounding box center [15, 57] width 4 height 6
select select "service"
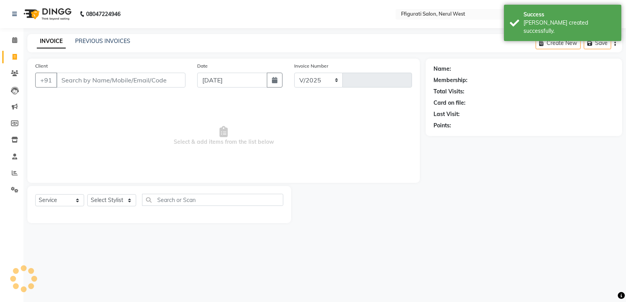
select select "6023"
type input "0868"
click at [72, 79] on input "Client" at bounding box center [120, 80] width 129 height 15
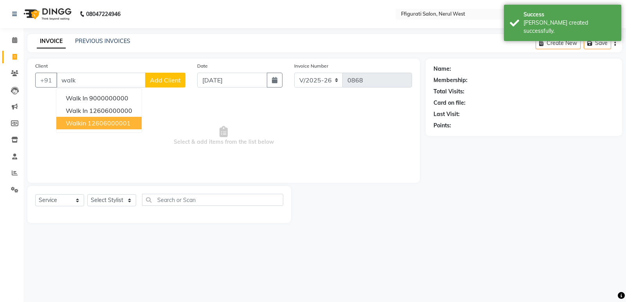
click at [88, 117] on button "walkin 12606000001" at bounding box center [98, 123] width 85 height 13
type input "12606000001"
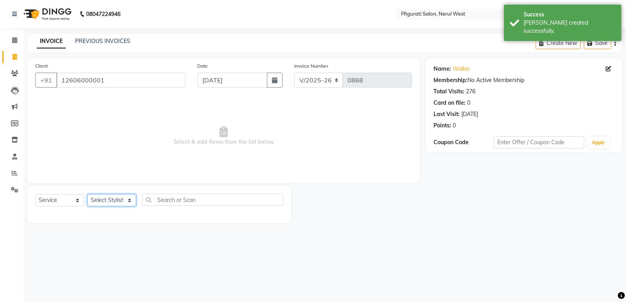
click at [115, 199] on select "Select Stylist [PERSON_NAME] [PERSON_NAME] [PERSON_NAME] Priyanka sana Suraiya …" at bounding box center [111, 200] width 49 height 12
select select "43233"
click at [87, 194] on select "Select Stylist [PERSON_NAME] [PERSON_NAME] [PERSON_NAME] Priyanka sana Suraiya …" at bounding box center [111, 200] width 49 height 12
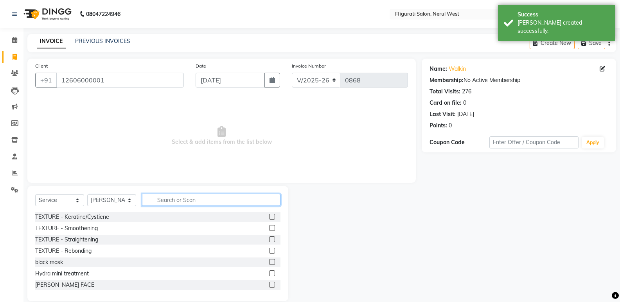
click at [169, 202] on input "text" at bounding box center [211, 200] width 138 height 12
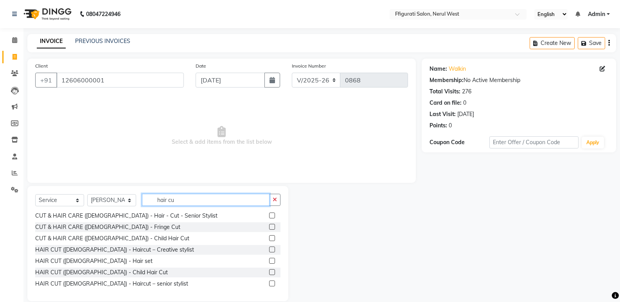
scroll to position [11, 0]
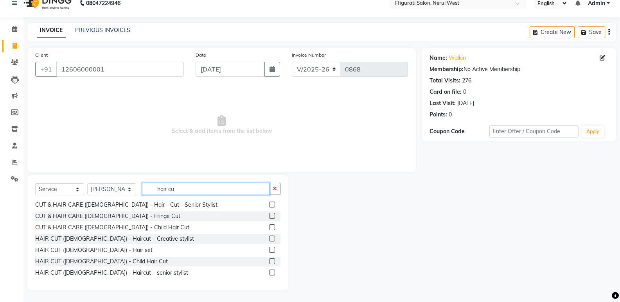
type input "hair cu"
click at [269, 273] on label at bounding box center [272, 273] width 6 height 6
click at [269, 273] on input "checkbox" at bounding box center [271, 273] width 5 height 5
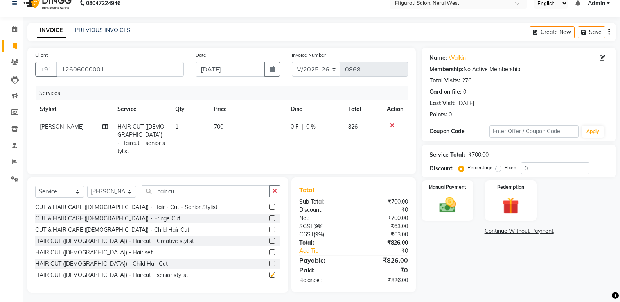
checkbox input "false"
click at [222, 124] on span "700" at bounding box center [218, 126] width 9 height 7
select select "43233"
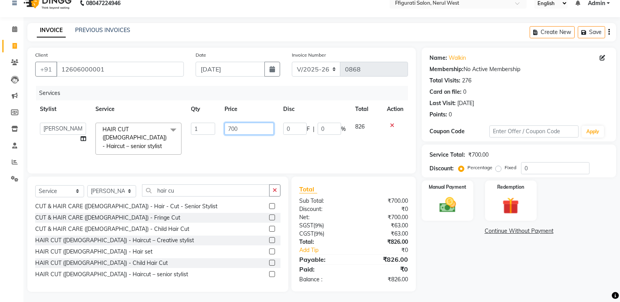
drag, startPoint x: 241, startPoint y: 127, endPoint x: 211, endPoint y: 131, distance: 30.4
click at [211, 131] on tr "[PERSON_NAME] [PERSON_NAME] [PERSON_NAME] Priyanka sana Suraiya Tabbasum HAIR C…" at bounding box center [221, 138] width 373 height 41
click at [269, 238] on label at bounding box center [272, 240] width 6 height 6
click at [269, 238] on input "checkbox" at bounding box center [271, 240] width 5 height 5
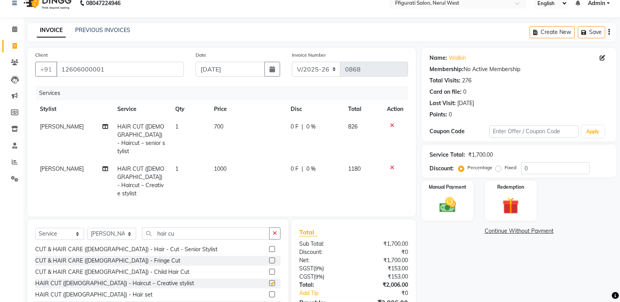
checkbox input "false"
click at [390, 121] on td at bounding box center [395, 139] width 26 height 42
click at [391, 124] on icon at bounding box center [392, 125] width 4 height 5
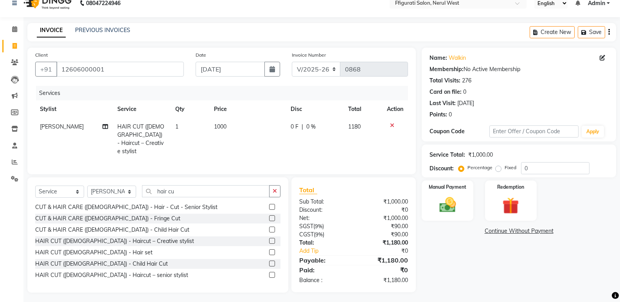
drag, startPoint x: 495, startPoint y: 169, endPoint x: 499, endPoint y: 168, distance: 4.1
click at [505, 168] on label "Fixed" at bounding box center [511, 167] width 12 height 7
click at [497, 168] on input "Fixed" at bounding box center [499, 167] width 5 height 5
radio input "true"
click at [505, 168] on label "Fixed" at bounding box center [511, 167] width 12 height 7
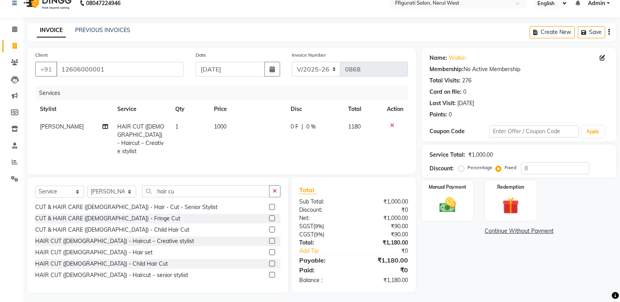
click at [499, 168] on input "Fixed" at bounding box center [499, 167] width 5 height 5
click at [515, 173] on div "Percentage Fixed 0" at bounding box center [524, 168] width 129 height 12
type input "180"
click at [457, 215] on div "Manual Payment" at bounding box center [448, 201] width 54 height 42
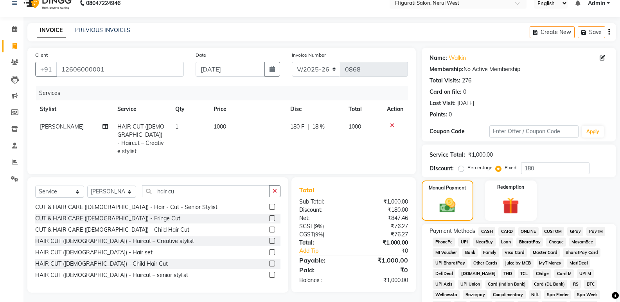
click at [572, 230] on span "GPay" at bounding box center [575, 231] width 16 height 9
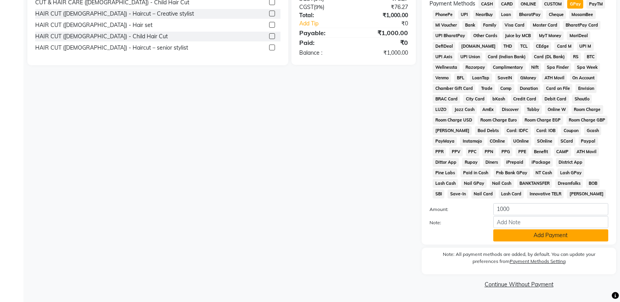
click at [561, 236] on button "Add Payment" at bounding box center [550, 236] width 115 height 12
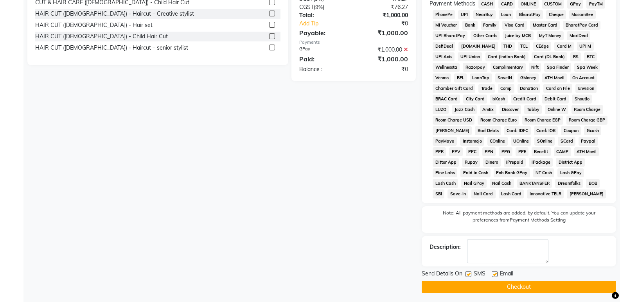
scroll to position [241, 0]
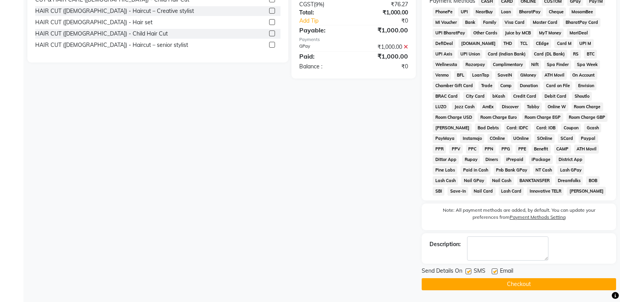
click at [471, 272] on label at bounding box center [468, 272] width 6 height 6
click at [470, 272] on input "checkbox" at bounding box center [467, 271] width 5 height 5
checkbox input "false"
click at [509, 286] on button "Checkout" at bounding box center [519, 284] width 194 height 12
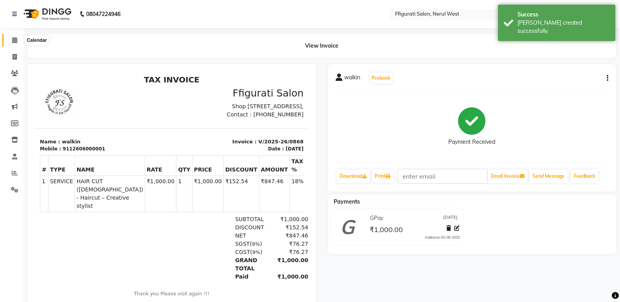
click at [16, 41] on icon at bounding box center [14, 40] width 5 height 6
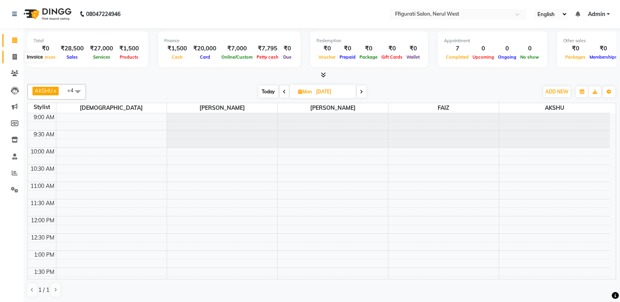
click at [13, 59] on icon at bounding box center [15, 57] width 4 height 6
select select "service"
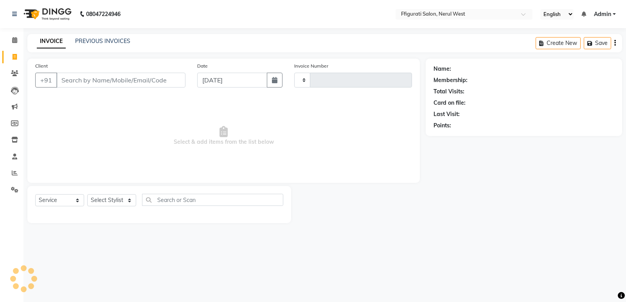
type input "0869"
select select "6023"
click at [19, 38] on span at bounding box center [15, 40] width 14 height 9
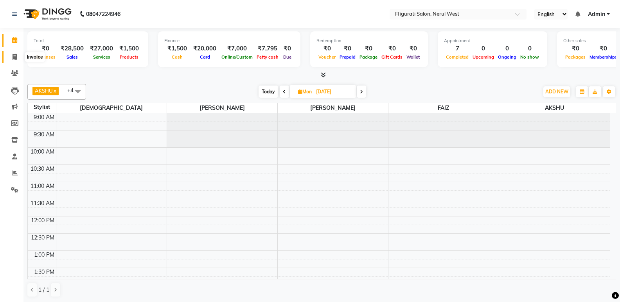
click at [16, 59] on icon at bounding box center [15, 57] width 4 height 6
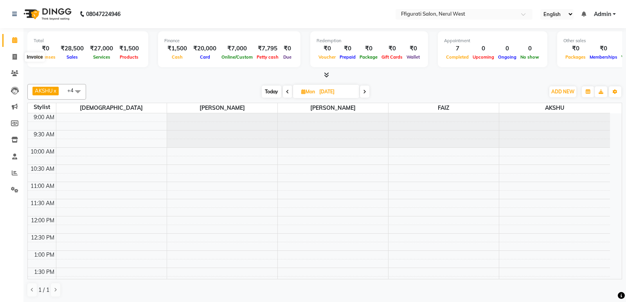
select select "6023"
select select "service"
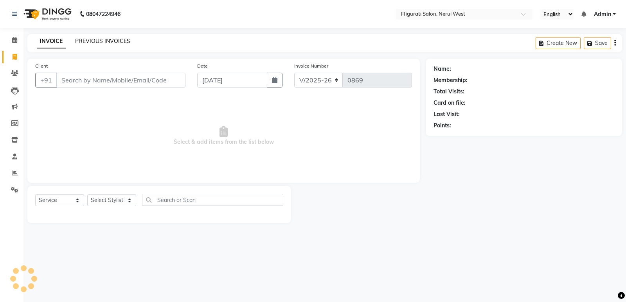
click at [77, 38] on link "PREVIOUS INVOICES" at bounding box center [102, 41] width 55 height 7
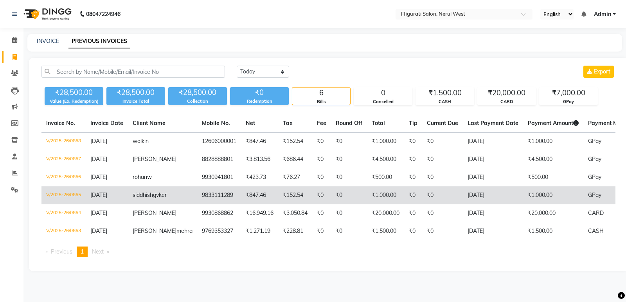
click at [71, 189] on td "V/2025-26/0865" at bounding box center [63, 196] width 44 height 18
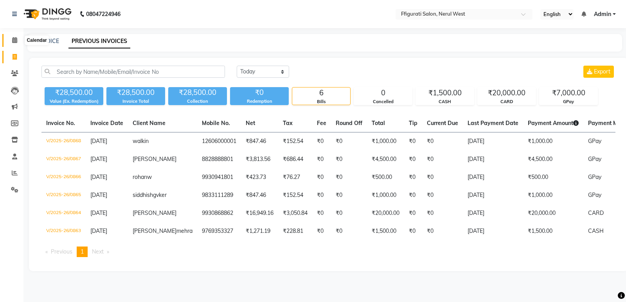
click at [17, 41] on icon at bounding box center [14, 40] width 5 height 6
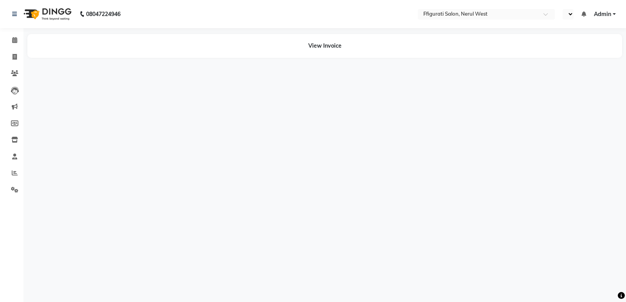
select select "en"
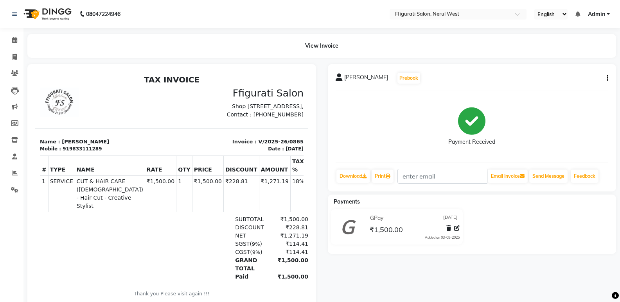
click at [605, 75] on button "button" at bounding box center [605, 78] width 5 height 8
click at [562, 88] on div "Edit Invoice" at bounding box center [569, 88] width 54 height 10
select select "service"
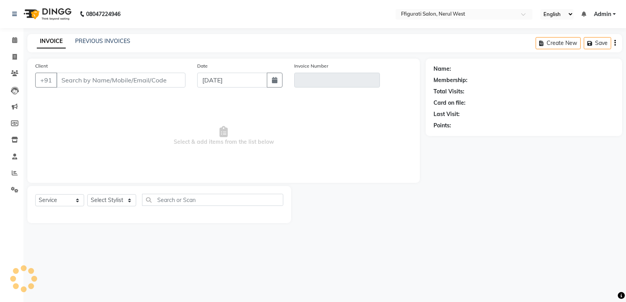
type input "9833111289"
type input "V/2025-26/0865"
select select "select"
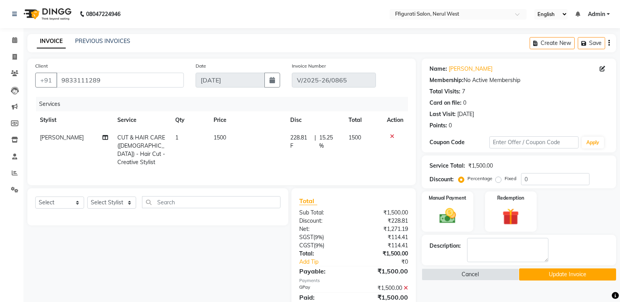
click at [149, 140] on span "CUT & HAIR CARE ([DEMOGRAPHIC_DATA]) - Hair Cut - Creative Stylist" at bounding box center [141, 150] width 48 height 32
select select "43233"
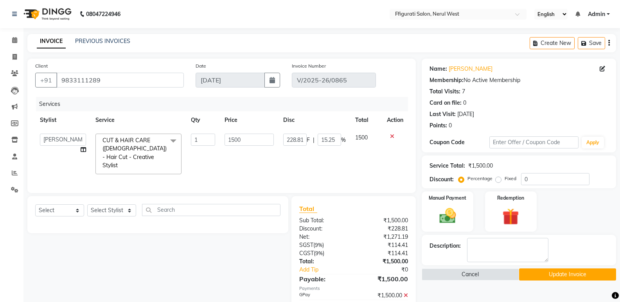
click at [155, 140] on span "CUT & HAIR CARE (FEMALE) - Hair Cut - Creative Stylist x" at bounding box center [135, 153] width 69 height 34
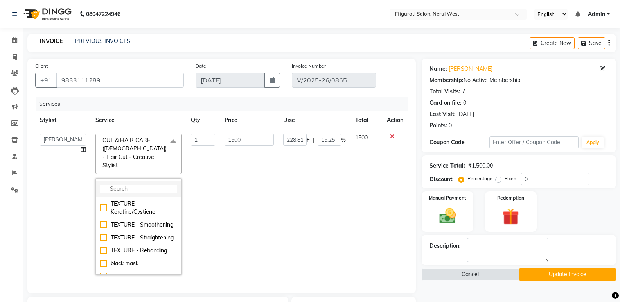
click at [140, 181] on li at bounding box center [138, 189] width 85 height 16
drag, startPoint x: 136, startPoint y: 153, endPoint x: 144, endPoint y: 151, distance: 7.9
click at [142, 151] on span "CUT & HAIR CARE (FEMALE) - Hair Cut - Creative Stylist x" at bounding box center [135, 153] width 69 height 34
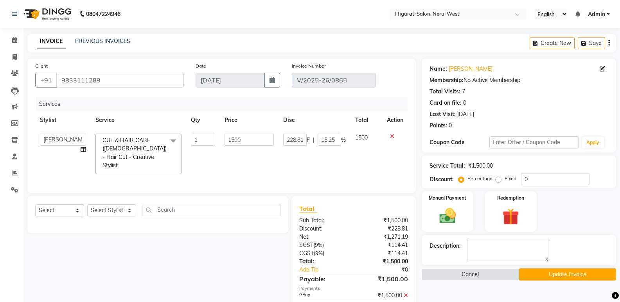
click at [160, 147] on span "CUT & HAIR CARE (FEMALE) - Hair Cut - Creative Stylist x" at bounding box center [135, 153] width 69 height 34
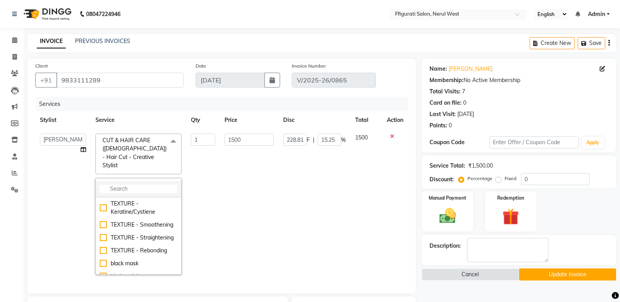
click at [142, 185] on input "multiselect-search" at bounding box center [138, 189] width 77 height 8
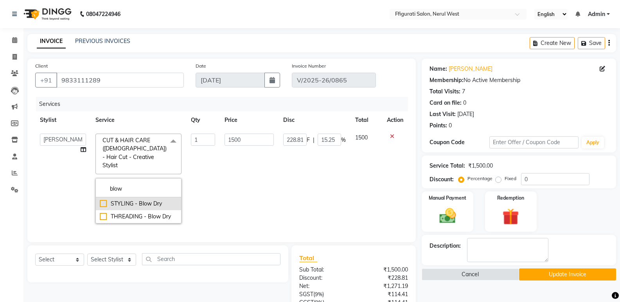
type input "blow"
drag, startPoint x: 102, startPoint y: 194, endPoint x: 119, endPoint y: 189, distance: 17.1
click at [103, 200] on div "STYLING - Blow Dry" at bounding box center [138, 204] width 77 height 8
checkbox input "true"
type input "500"
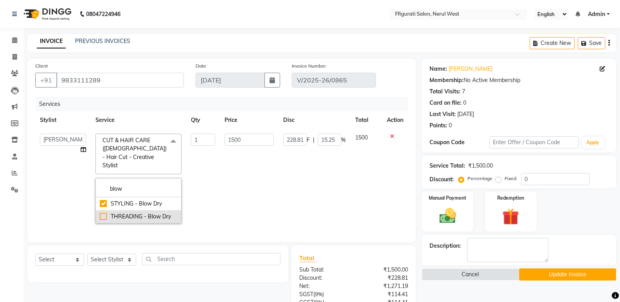
type input "0"
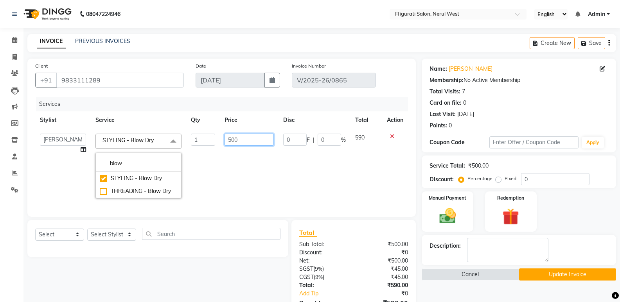
click at [242, 135] on input "500" at bounding box center [248, 140] width 49 height 12
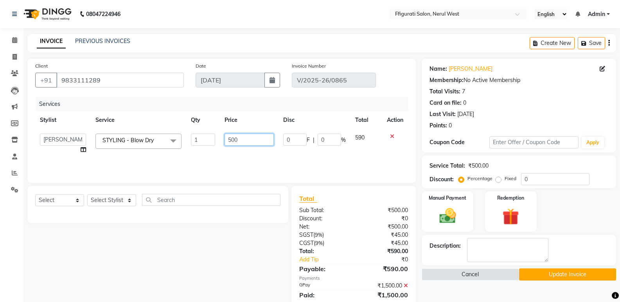
drag, startPoint x: 250, startPoint y: 140, endPoint x: 217, endPoint y: 145, distance: 33.7
click at [217, 145] on tr "AKSHU ALTAF amol FAIZ Naved Pallavi Priyanka sana Suraiya Tabbasum STYLING - Bl…" at bounding box center [221, 144] width 373 height 30
type input "1000"
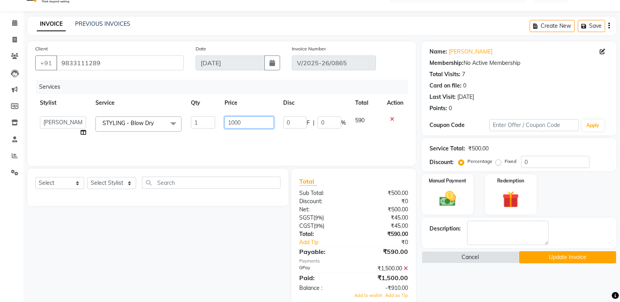
scroll to position [34, 0]
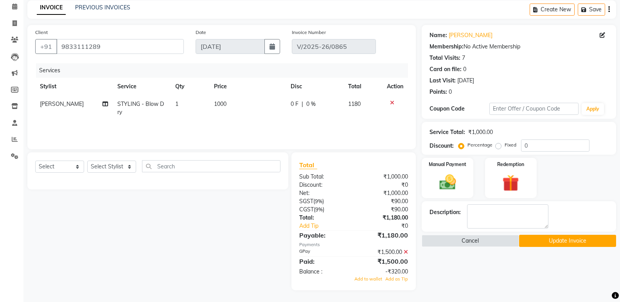
click at [408, 251] on icon at bounding box center [406, 252] width 4 height 5
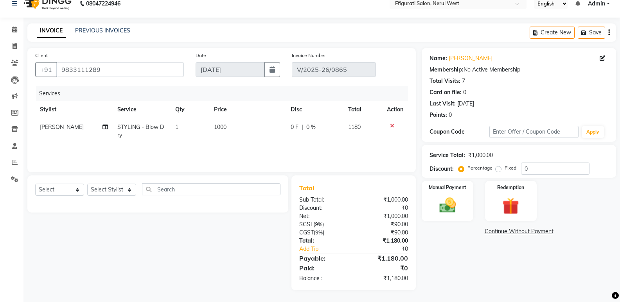
click at [505, 169] on label "Fixed" at bounding box center [511, 168] width 12 height 7
click at [500, 169] on input "Fixed" at bounding box center [499, 167] width 5 height 5
radio input "true"
drag, startPoint x: 535, startPoint y: 170, endPoint x: 499, endPoint y: 174, distance: 36.6
click at [499, 174] on div "Percentage Fixed 0" at bounding box center [524, 169] width 129 height 12
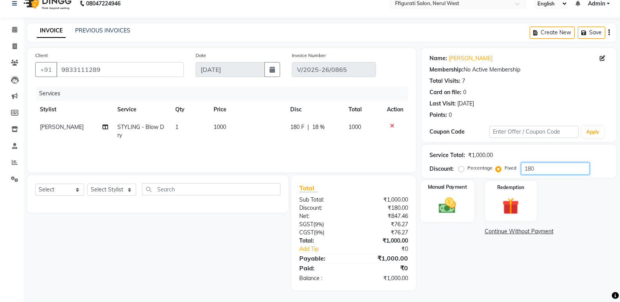
type input "180"
click at [449, 193] on div "Manual Payment" at bounding box center [448, 201] width 54 height 42
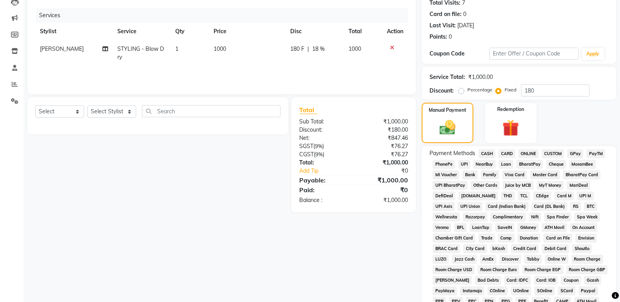
click at [579, 151] on span "GPay" at bounding box center [575, 153] width 16 height 9
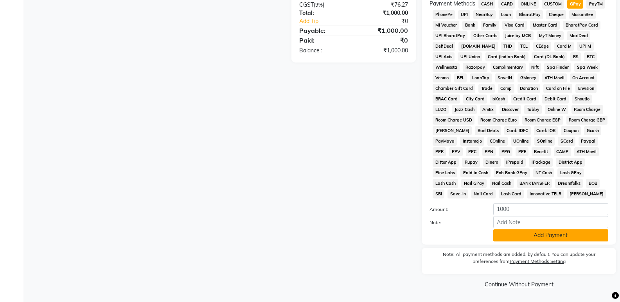
click at [562, 239] on button "Add Payment" at bounding box center [550, 236] width 115 height 12
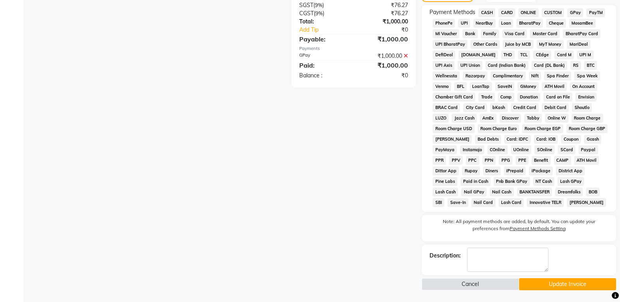
click at [568, 283] on button "Update Invoice" at bounding box center [567, 284] width 97 height 12
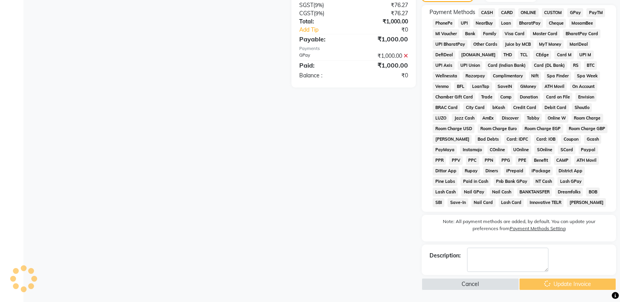
scroll to position [187, 0]
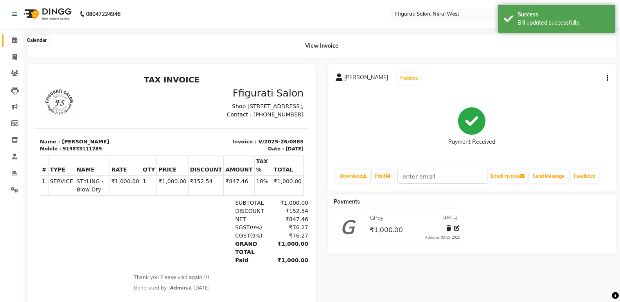
click at [16, 40] on icon at bounding box center [14, 40] width 5 height 6
